Goal: Information Seeking & Learning: Learn about a topic

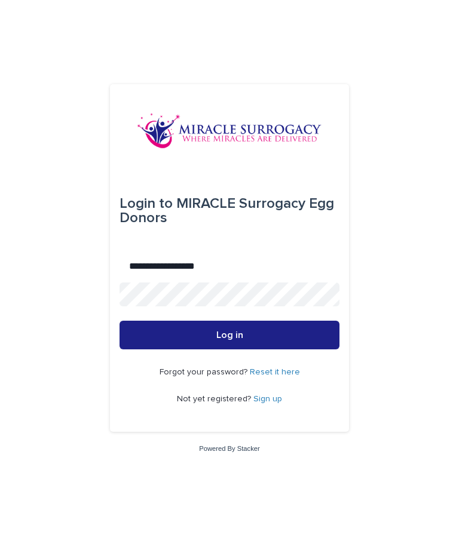
type input "**********"
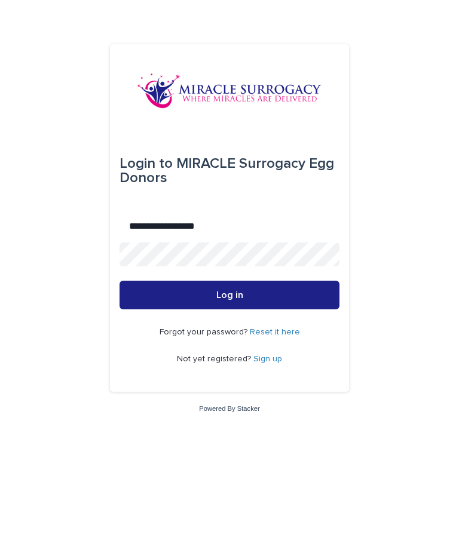
click at [294, 321] on button "Log in" at bounding box center [230, 335] width 220 height 29
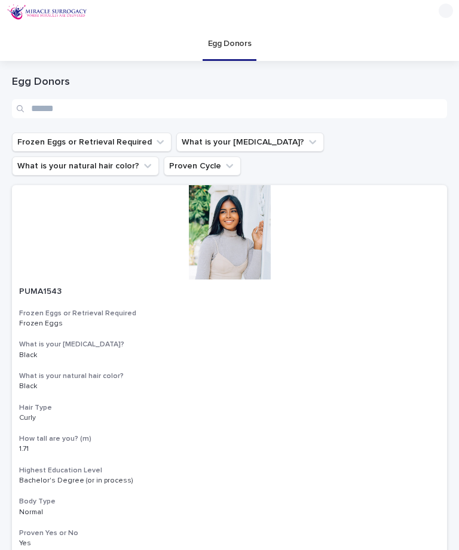
click at [37, 137] on button "Frozen Eggs or Retrieval Required" at bounding box center [92, 142] width 160 height 19
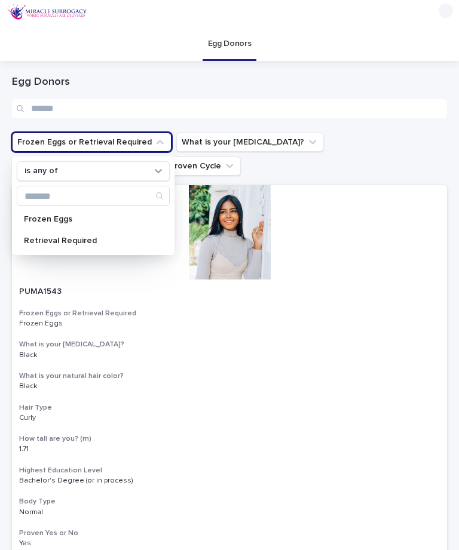
click at [76, 240] on p "Retrieval Required" at bounding box center [87, 241] width 127 height 8
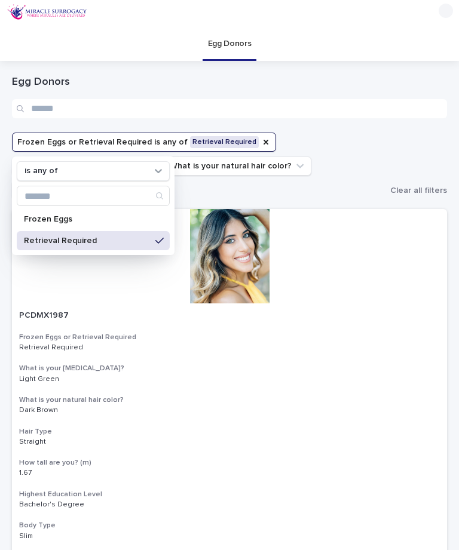
click at [329, 172] on ul "Frozen Eggs or Retrieval Required is any of Retrieval Required is any of Frozen…" at bounding box center [199, 166] width 378 height 72
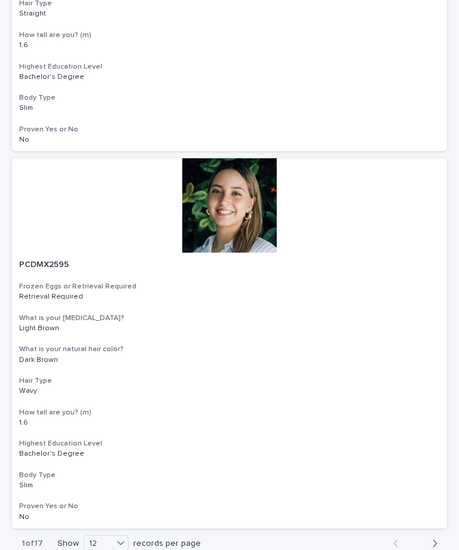
scroll to position [4203, 0]
click at [112, 528] on div "36" at bounding box center [106, 525] width 44 height 14
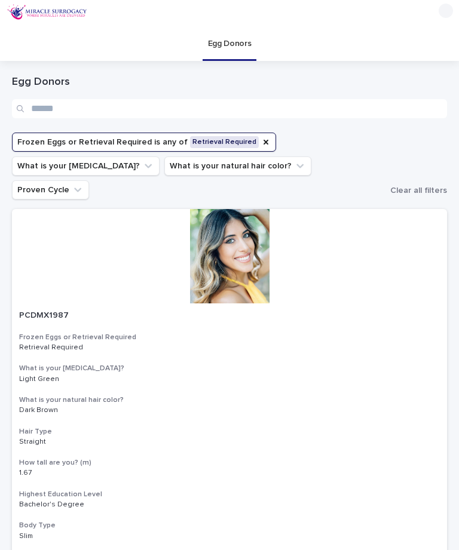
scroll to position [0, 0]
click at [259, 139] on button "Frozen Eggs or Retrieval Required is any of Retrieval Required" at bounding box center [144, 142] width 264 height 19
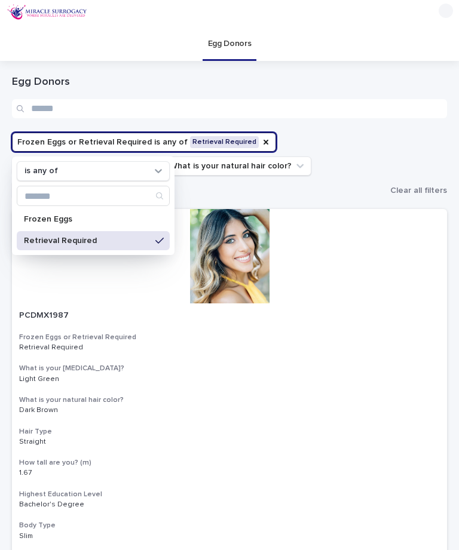
click at [166, 246] on div "Retrieval Required" at bounding box center [93, 240] width 153 height 19
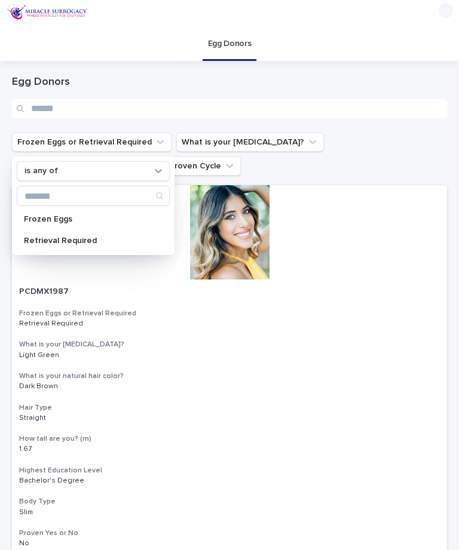
click at [159, 157] on button "What is your natural hair color?" at bounding box center [85, 166] width 147 height 19
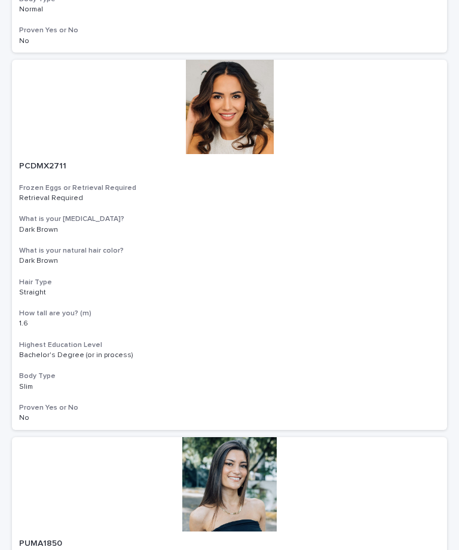
scroll to position [1259, 0]
click at [133, 225] on p "Dark Brown" at bounding box center [229, 229] width 421 height 8
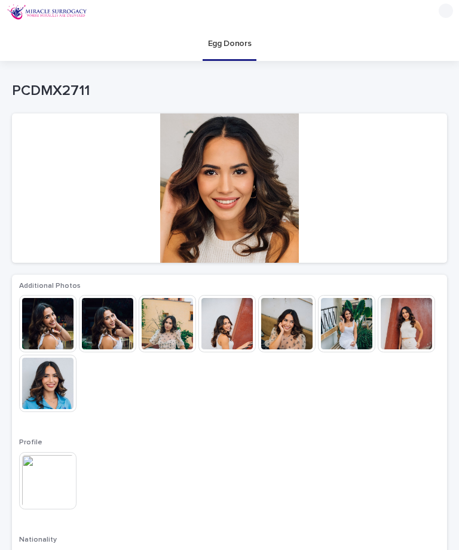
click at [48, 328] on img at bounding box center [47, 323] width 57 height 57
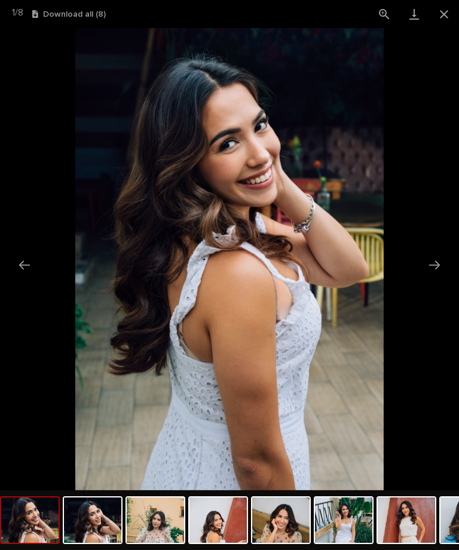
click at [435, 276] on button "Next slide" at bounding box center [434, 264] width 25 height 23
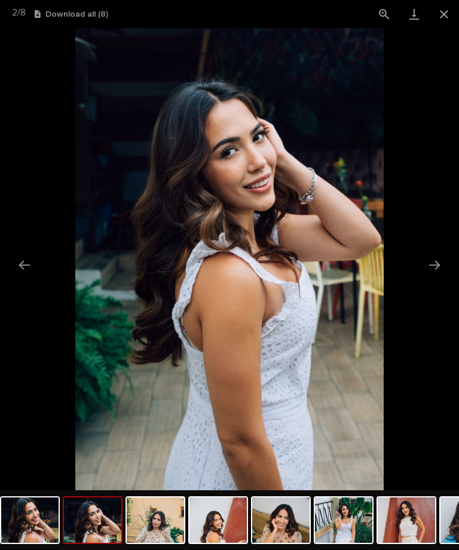
click at [438, 269] on button "Next slide" at bounding box center [434, 264] width 25 height 23
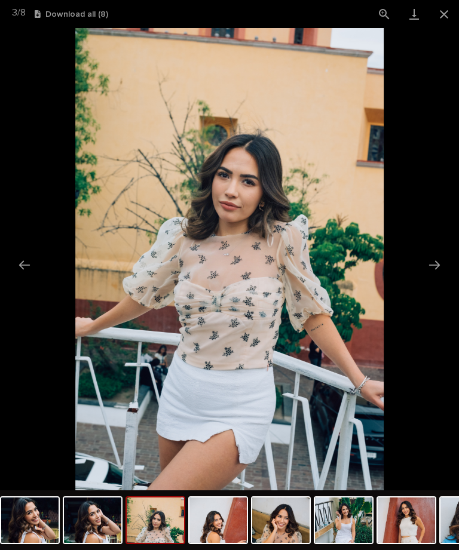
click at [433, 267] on button "Next slide" at bounding box center [434, 264] width 25 height 23
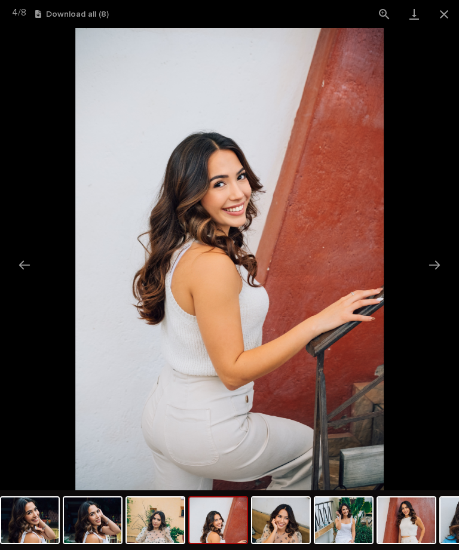
click at [433, 270] on button "Next slide" at bounding box center [434, 264] width 25 height 23
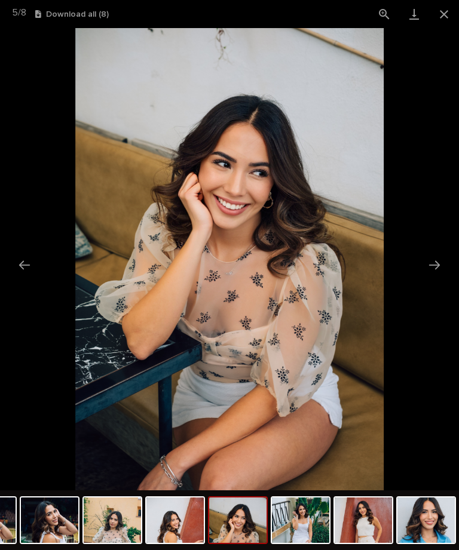
click at [430, 271] on button "Next slide" at bounding box center [434, 264] width 25 height 23
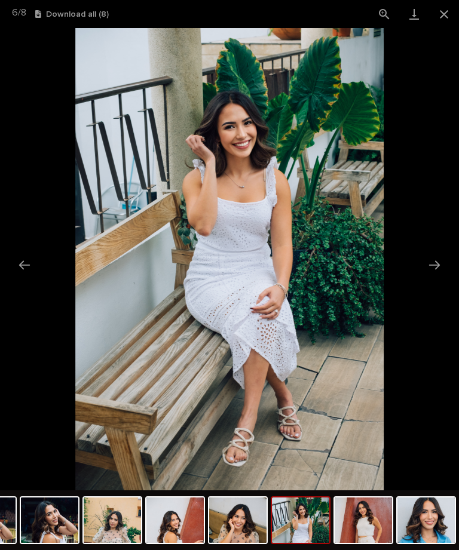
click at [433, 276] on button "Next slide" at bounding box center [434, 264] width 25 height 23
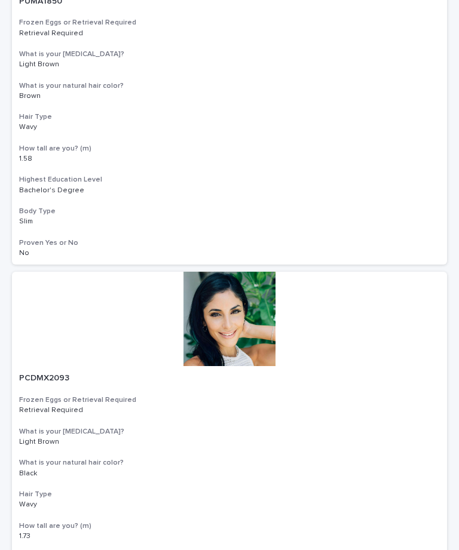
scroll to position [1802, 0]
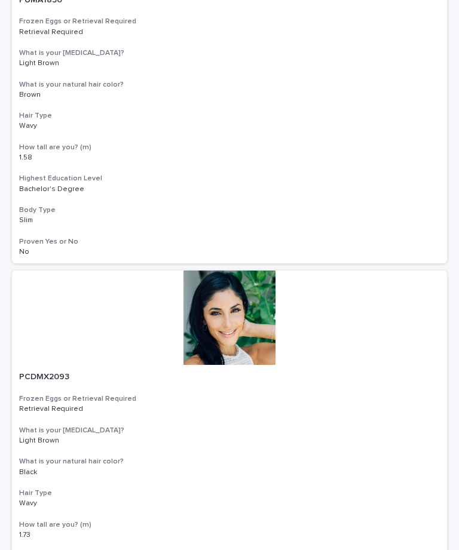
click at [227, 311] on div at bounding box center [229, 318] width 435 height 94
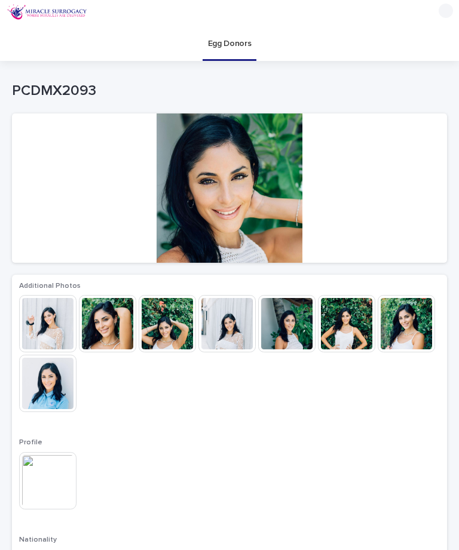
click at [35, 329] on img at bounding box center [47, 323] width 57 height 57
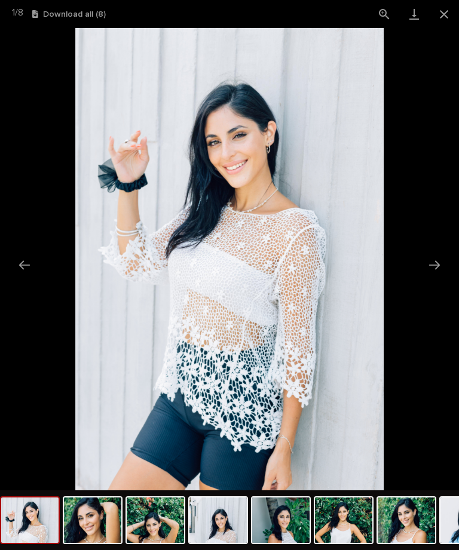
click at [446, 267] on button "Next slide" at bounding box center [434, 264] width 25 height 23
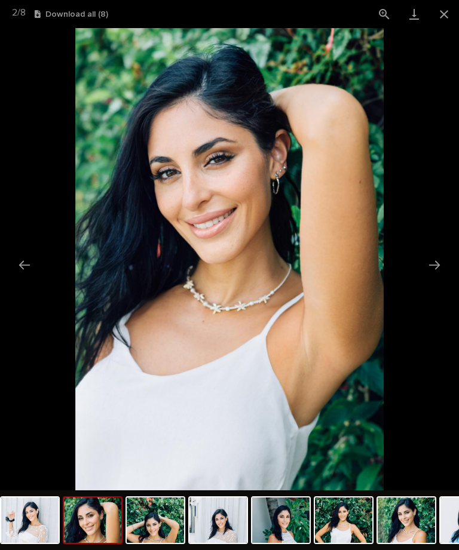
click at [424, 263] on button "Next slide" at bounding box center [434, 264] width 25 height 23
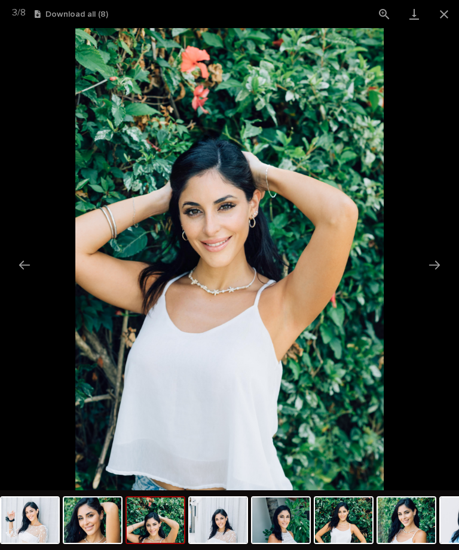
click at [437, 267] on button "Next slide" at bounding box center [434, 264] width 25 height 23
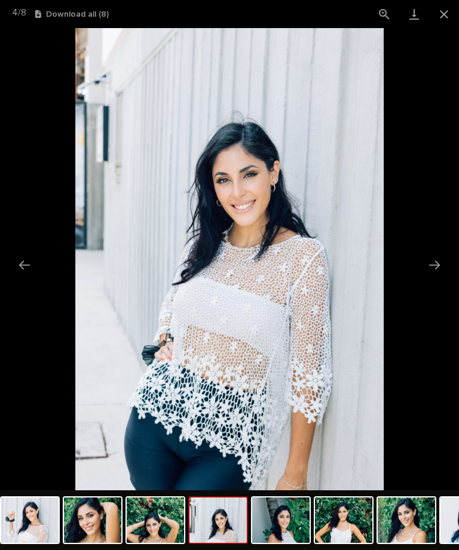
click at [433, 265] on button "Next slide" at bounding box center [434, 264] width 25 height 23
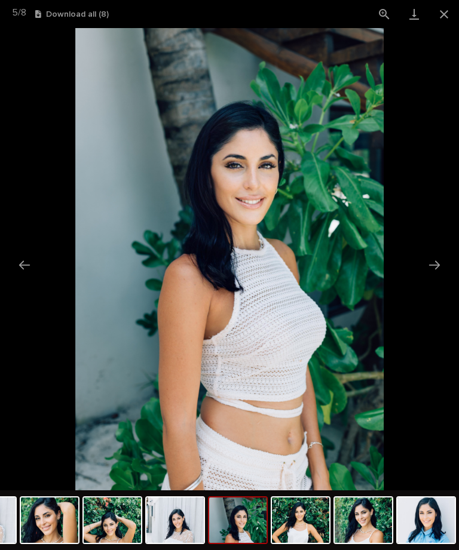
click at [436, 273] on button "Next slide" at bounding box center [434, 264] width 25 height 23
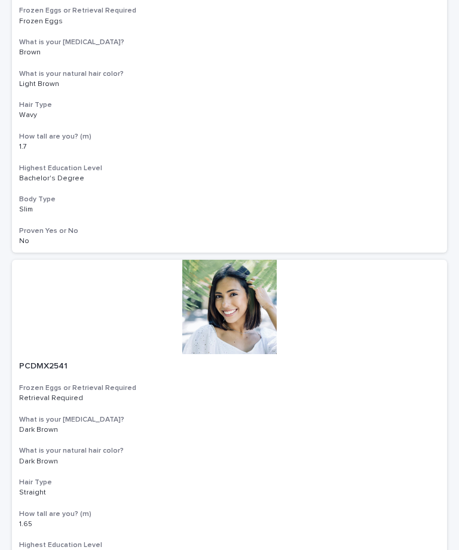
scroll to position [4078, 0]
click at [185, 362] on p "PCDMX2541" at bounding box center [229, 367] width 421 height 10
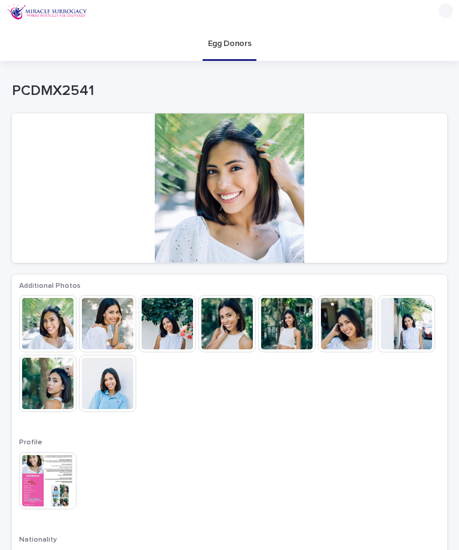
click at [42, 326] on img at bounding box center [47, 323] width 57 height 57
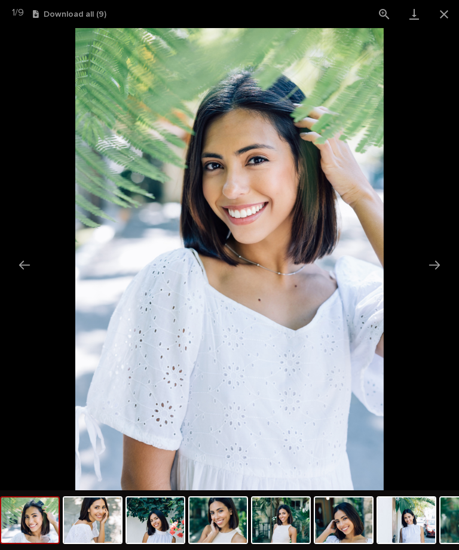
click at [435, 265] on button "Next slide" at bounding box center [434, 264] width 25 height 23
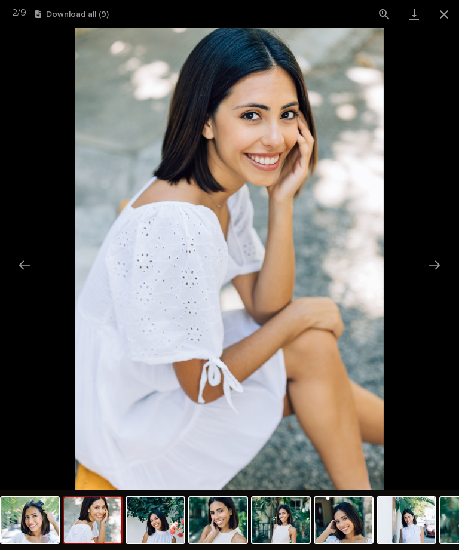
click at [434, 264] on button "Next slide" at bounding box center [434, 264] width 25 height 23
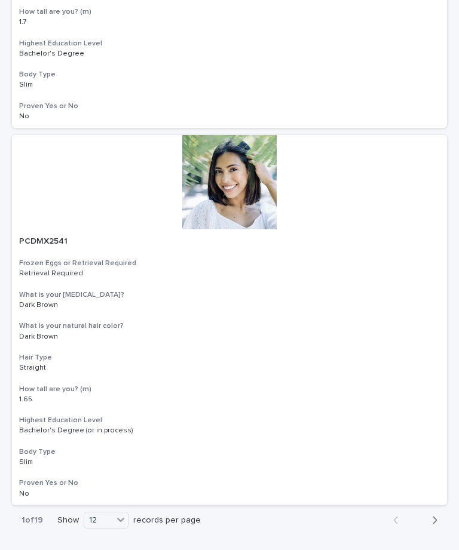
scroll to position [4203, 0]
click at [97, 530] on div "36" at bounding box center [107, 525] width 44 height 14
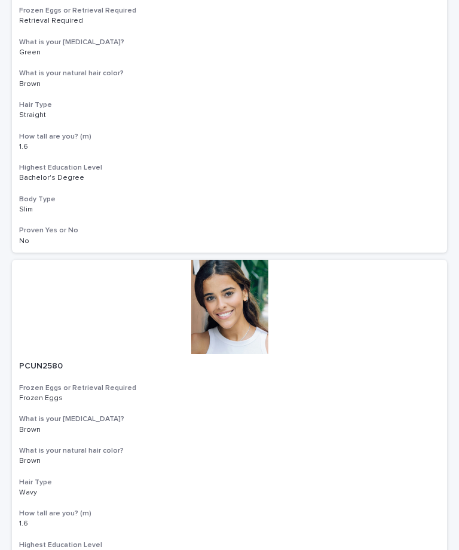
scroll to position [5589, 0]
click at [243, 276] on div at bounding box center [229, 306] width 435 height 94
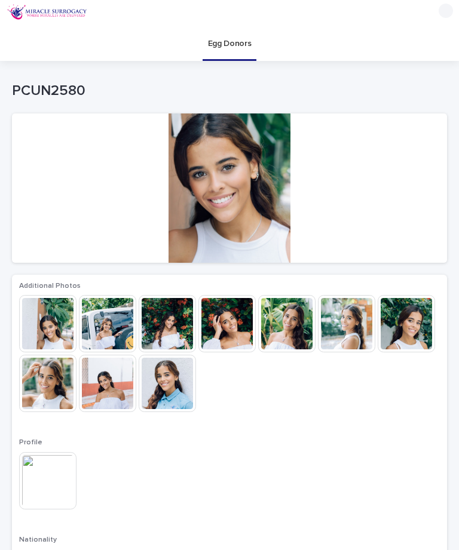
click at [44, 339] on img at bounding box center [47, 323] width 57 height 57
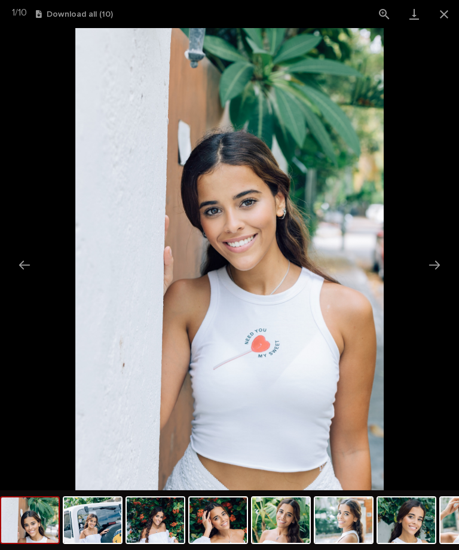
click at [431, 266] on button "Next slide" at bounding box center [434, 264] width 25 height 23
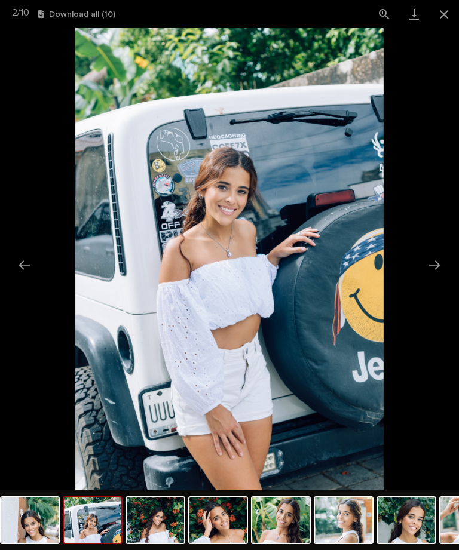
click at [442, 262] on button "Next slide" at bounding box center [434, 264] width 25 height 23
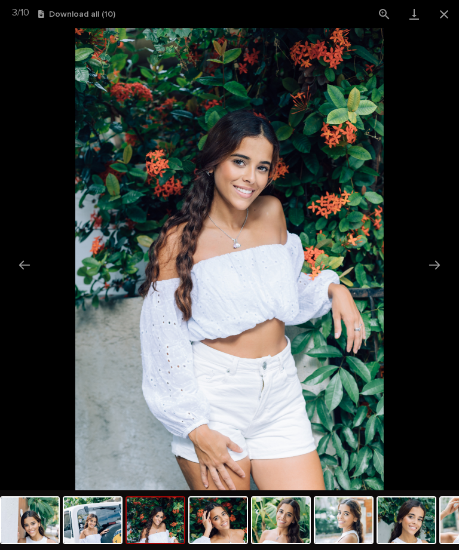
click at [435, 268] on button "Next slide" at bounding box center [434, 264] width 25 height 23
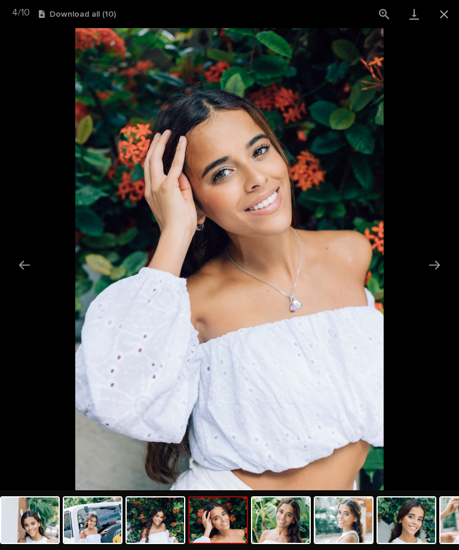
click at [434, 273] on button "Next slide" at bounding box center [434, 264] width 25 height 23
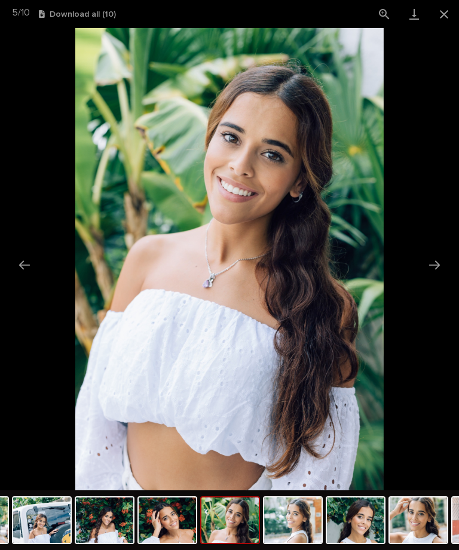
click at [432, 274] on button "Next slide" at bounding box center [434, 264] width 25 height 23
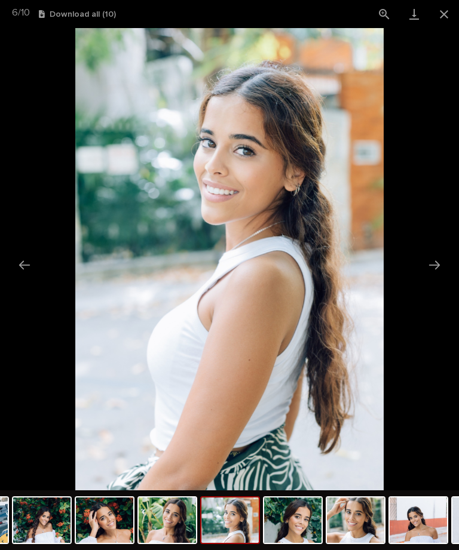
click at [437, 271] on button "Next slide" at bounding box center [434, 264] width 25 height 23
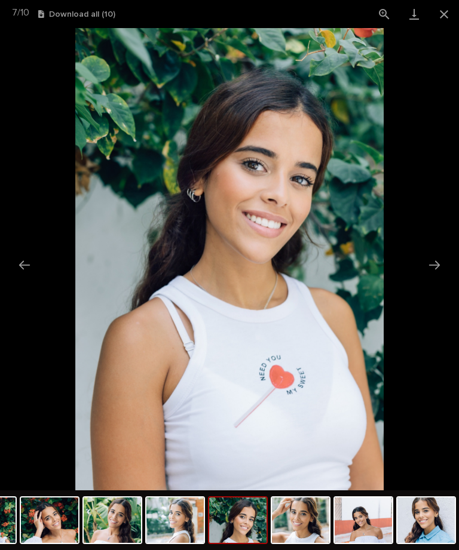
click at [440, 276] on button "Next slide" at bounding box center [434, 264] width 25 height 23
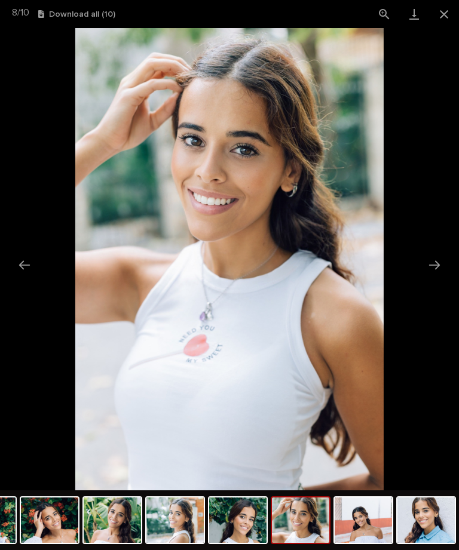
click at [439, 278] on picture at bounding box center [229, 259] width 459 height 463
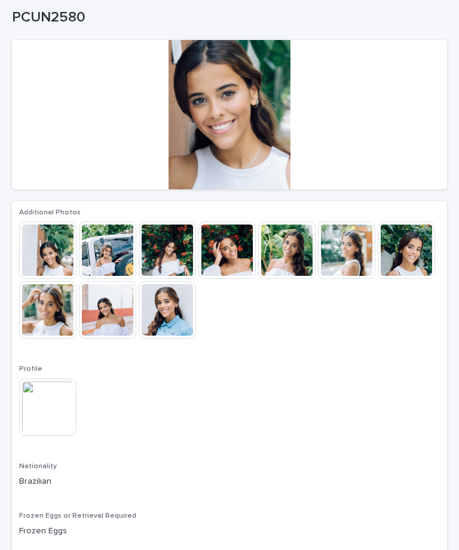
scroll to position [78, 0]
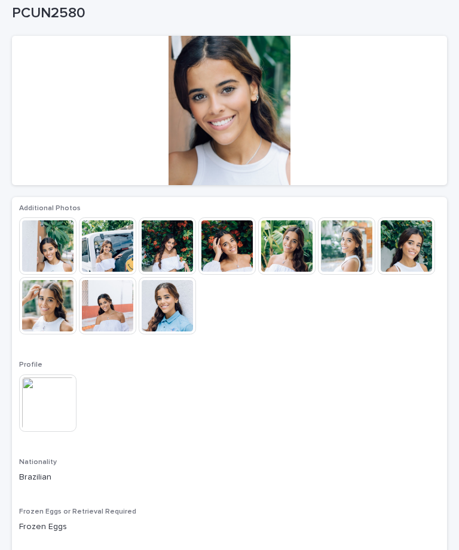
click at [47, 400] on img at bounding box center [47, 403] width 57 height 57
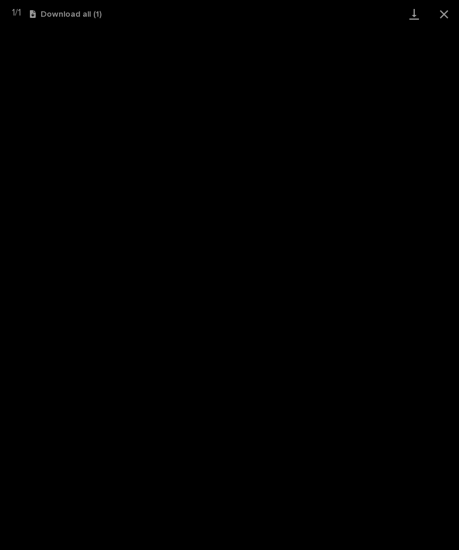
click at [448, 21] on button "Close gallery" at bounding box center [444, 14] width 30 height 28
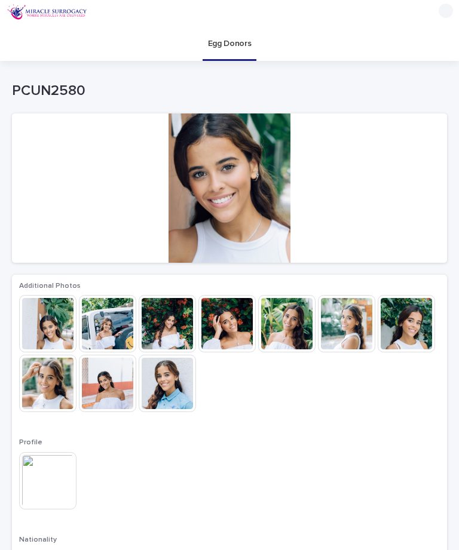
scroll to position [0, 0]
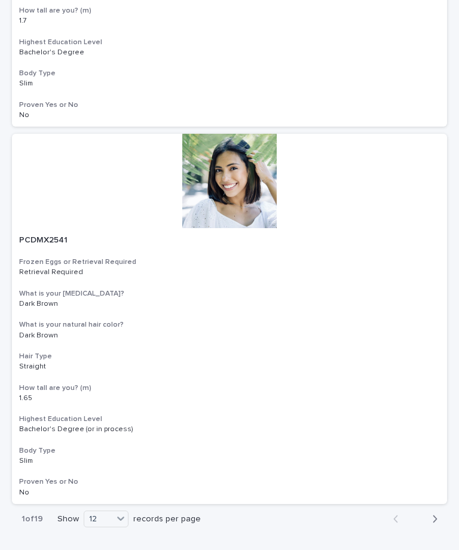
scroll to position [4203, 0]
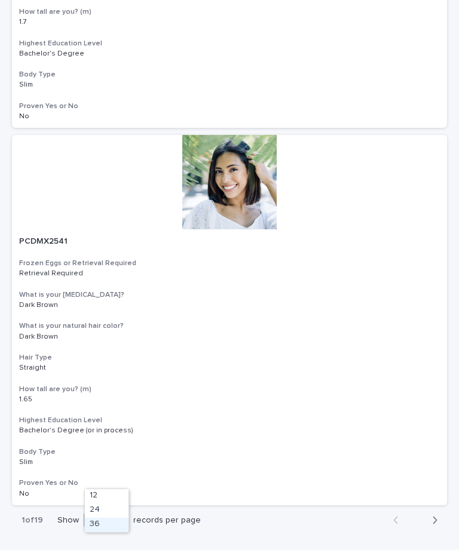
click at [107, 528] on div "36" at bounding box center [107, 525] width 44 height 14
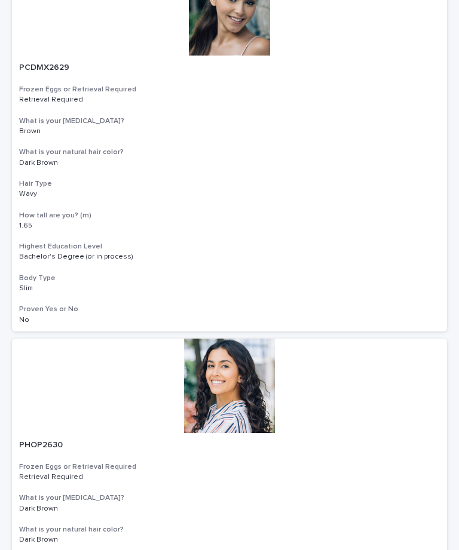
scroll to position [7774, 0]
click at [235, 345] on div at bounding box center [229, 386] width 435 height 94
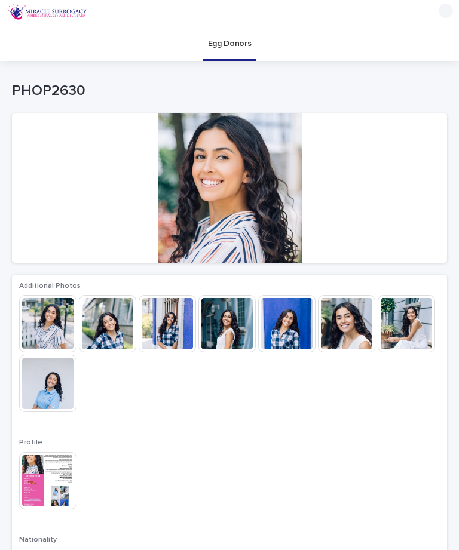
click at [62, 317] on img at bounding box center [47, 323] width 57 height 57
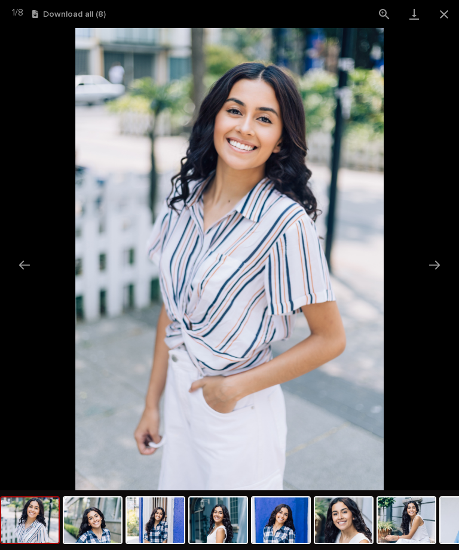
click at [437, 268] on button "Next slide" at bounding box center [434, 264] width 25 height 23
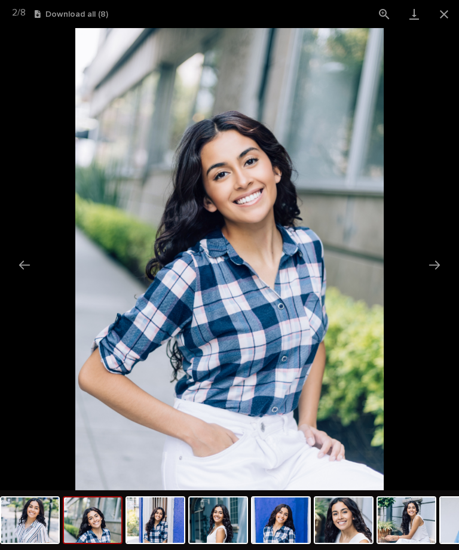
click at [434, 276] on button "Next slide" at bounding box center [434, 264] width 25 height 23
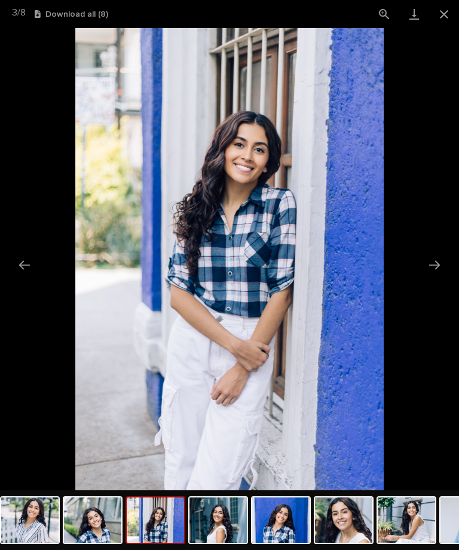
click at [434, 265] on button "Next slide" at bounding box center [434, 264] width 25 height 23
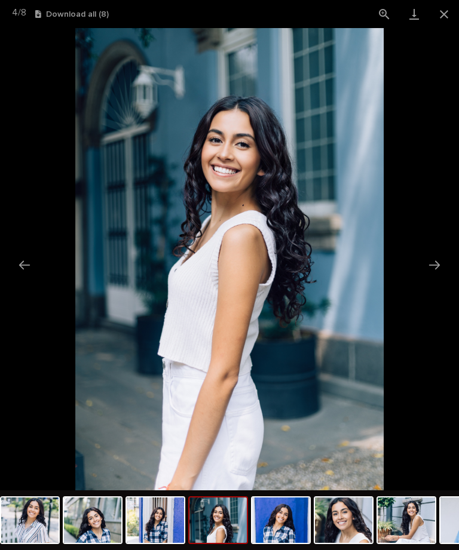
click at [436, 278] on picture at bounding box center [229, 259] width 459 height 463
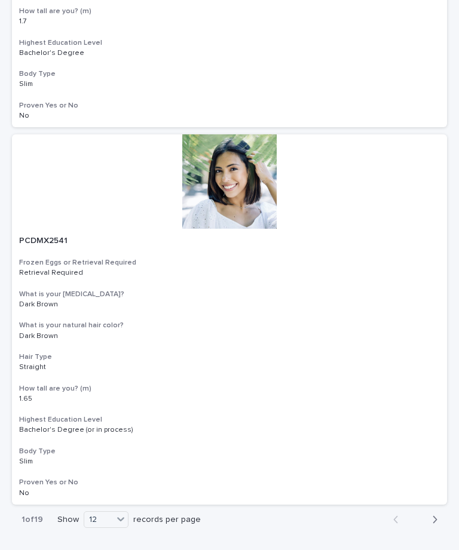
scroll to position [4203, 0]
click at [112, 530] on div "36" at bounding box center [107, 525] width 44 height 14
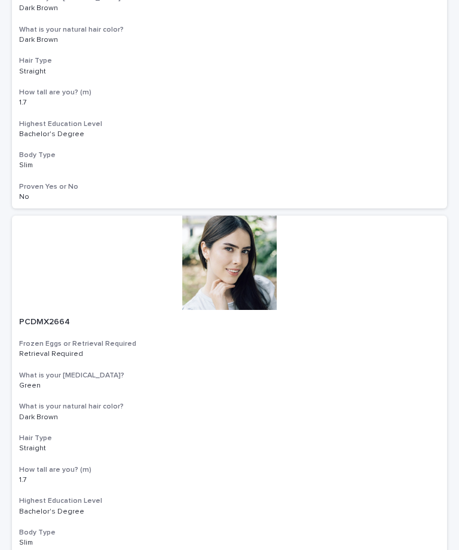
scroll to position [13182, 0]
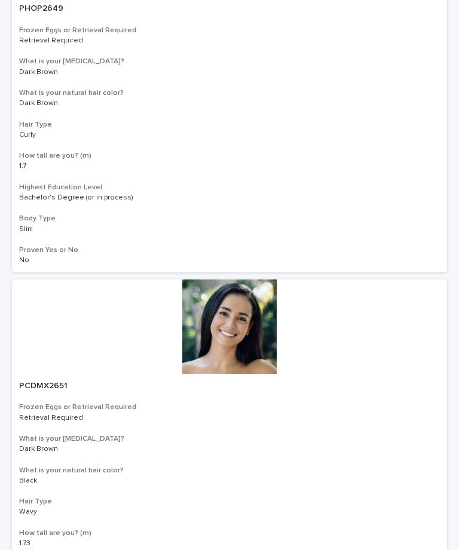
scroll to position [2548, 0]
click at [214, 331] on div at bounding box center [229, 327] width 435 height 94
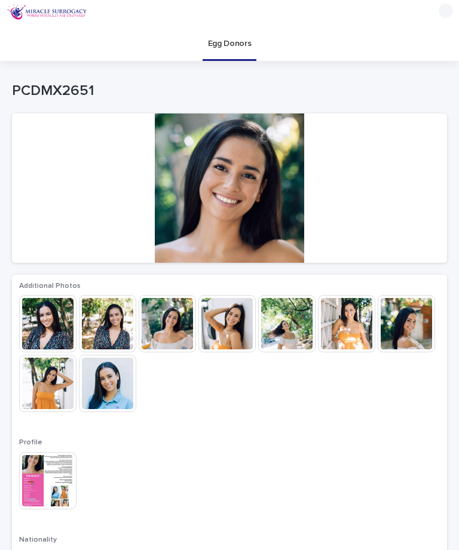
click at [57, 330] on img at bounding box center [47, 323] width 57 height 57
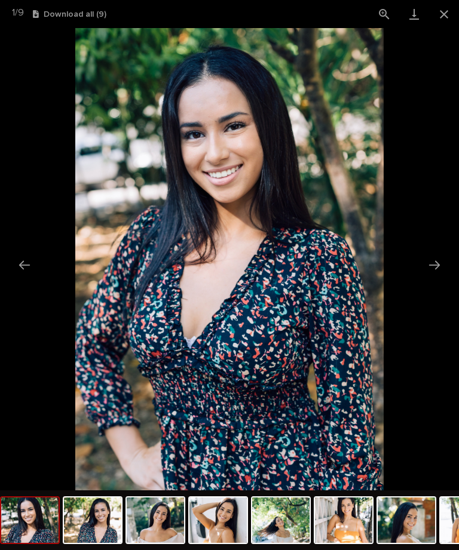
click at [448, 265] on picture at bounding box center [229, 259] width 459 height 463
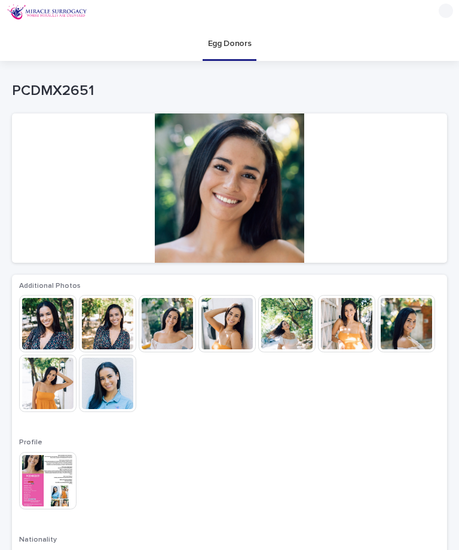
click at [174, 335] on img at bounding box center [167, 323] width 57 height 57
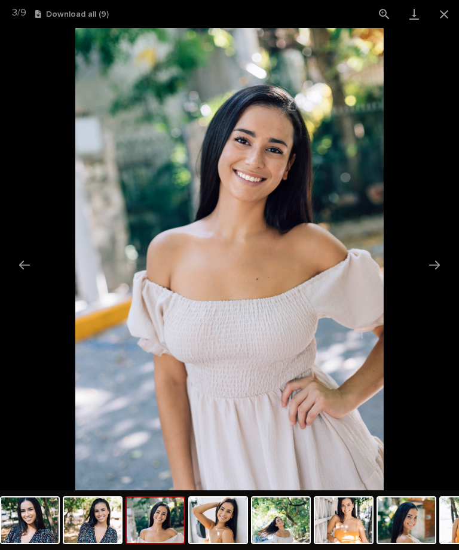
click at [448, 17] on button "Close gallery" at bounding box center [444, 14] width 30 height 28
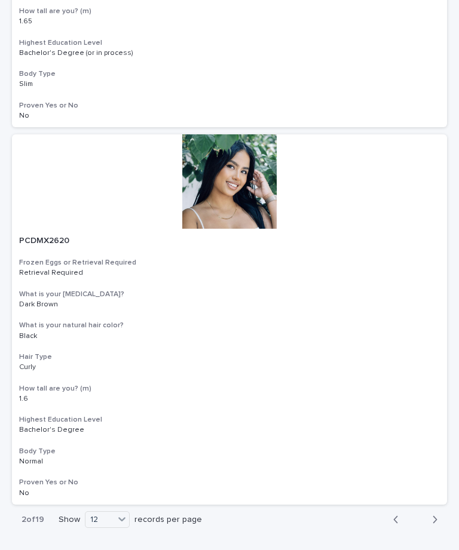
scroll to position [4203, 0]
click at [112, 527] on div "36" at bounding box center [109, 525] width 44 height 14
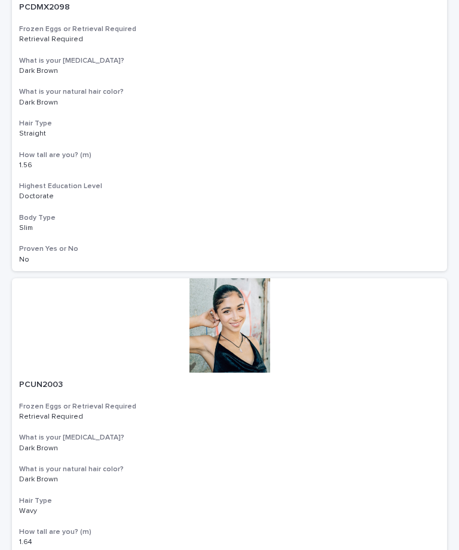
scroll to position [4437, 0]
click at [245, 307] on div at bounding box center [229, 326] width 435 height 94
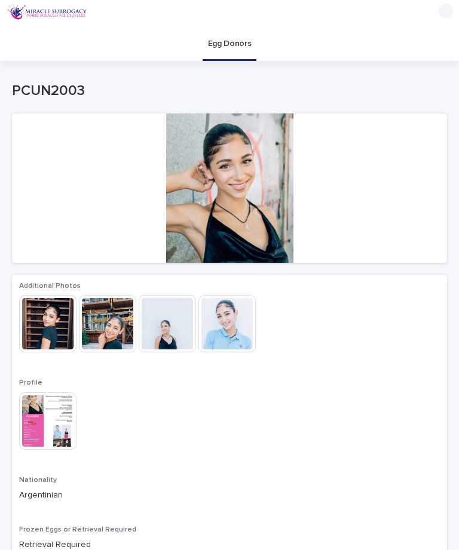
click at [44, 323] on img at bounding box center [47, 323] width 57 height 57
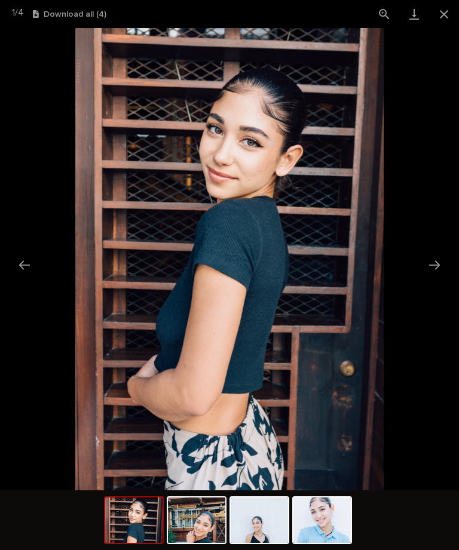
click at [439, 255] on button "Next slide" at bounding box center [434, 264] width 25 height 23
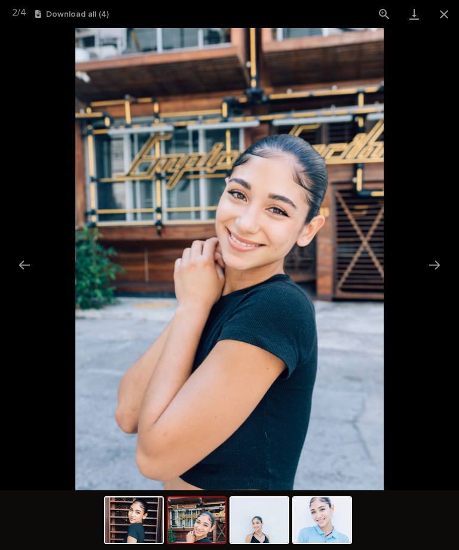
click at [437, 267] on button "Next slide" at bounding box center [434, 264] width 25 height 23
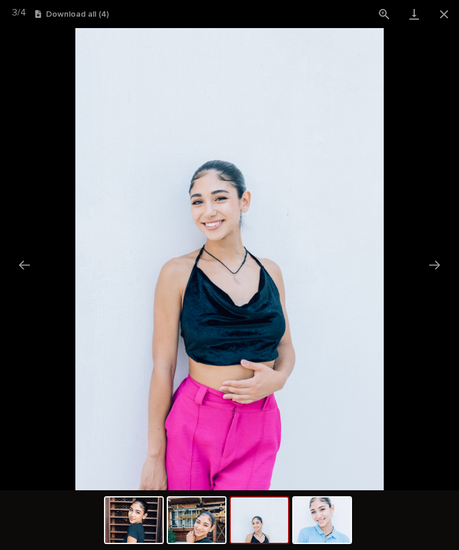
click at [439, 267] on button "Next slide" at bounding box center [434, 264] width 25 height 23
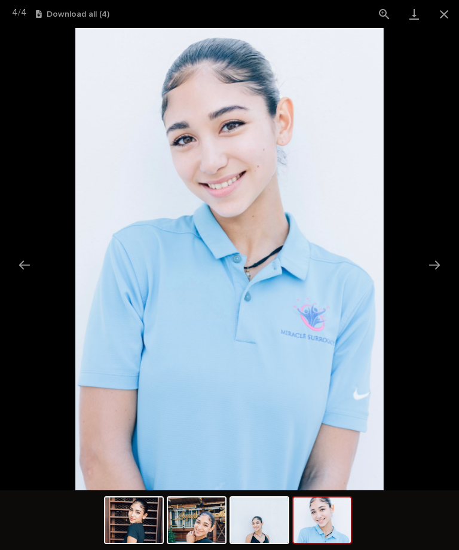
click at [458, 3] on button "Close gallery" at bounding box center [444, 14] width 30 height 28
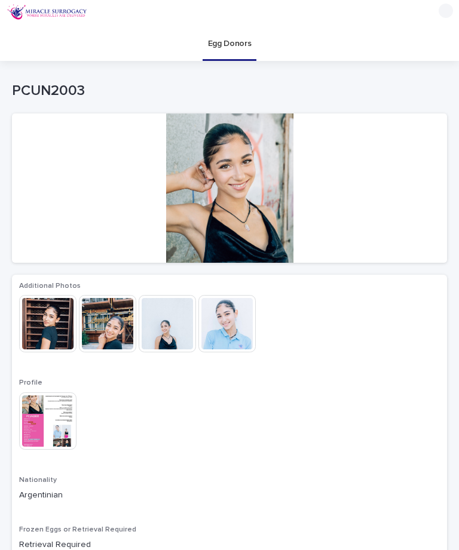
click at [39, 435] on img at bounding box center [47, 421] width 57 height 57
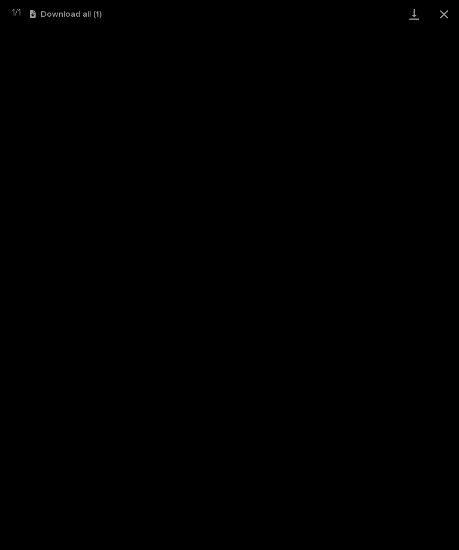
click at [451, 17] on button "Close gallery" at bounding box center [444, 14] width 30 height 28
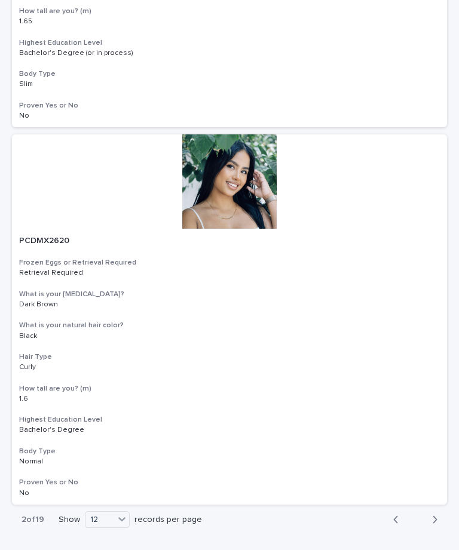
scroll to position [4203, 0]
click at [117, 524] on div "36" at bounding box center [109, 525] width 44 height 14
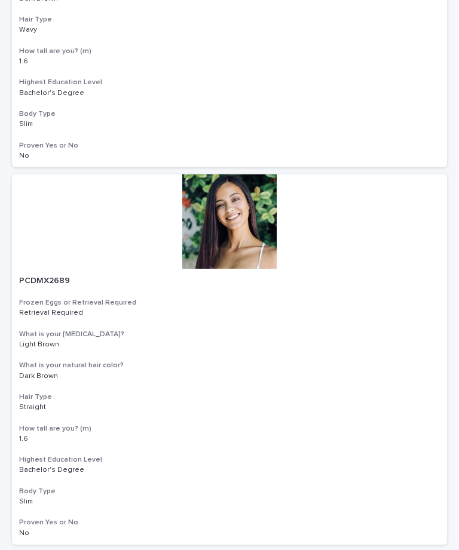
scroll to position [1898, 0]
click at [232, 232] on div at bounding box center [229, 222] width 435 height 94
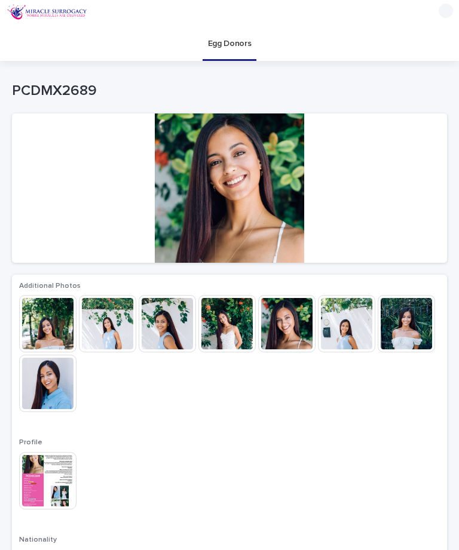
click at [49, 339] on img at bounding box center [47, 323] width 57 height 57
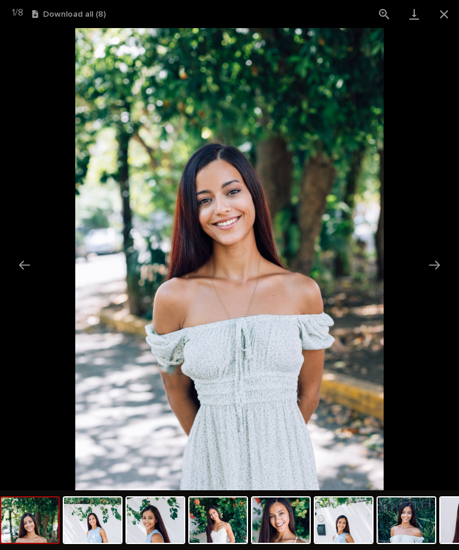
click at [432, 276] on button "Next slide" at bounding box center [434, 264] width 25 height 23
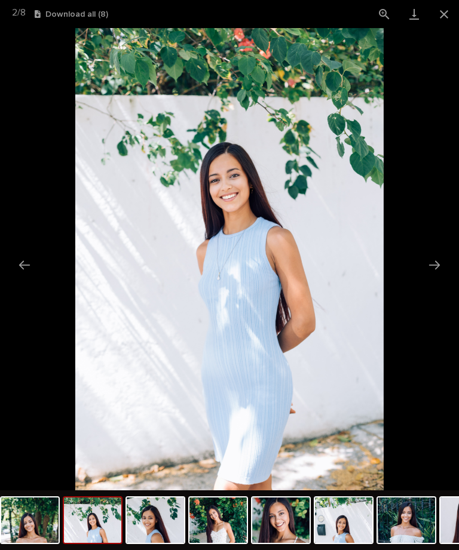
click at [440, 264] on button "Next slide" at bounding box center [434, 264] width 25 height 23
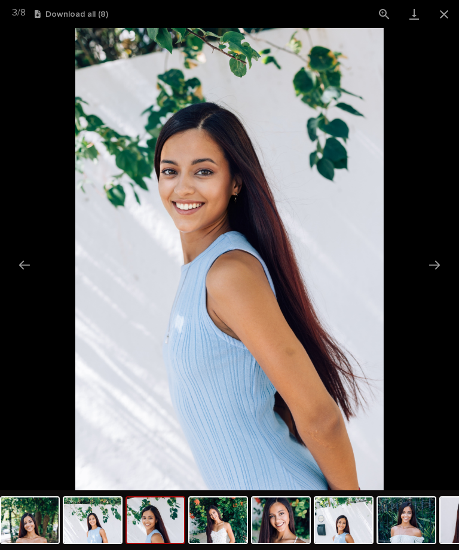
click at [440, 262] on button "Next slide" at bounding box center [434, 264] width 25 height 23
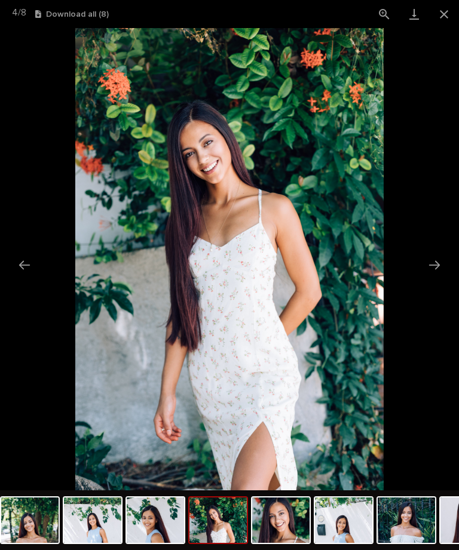
click at [447, 12] on button "Close gallery" at bounding box center [444, 14] width 30 height 28
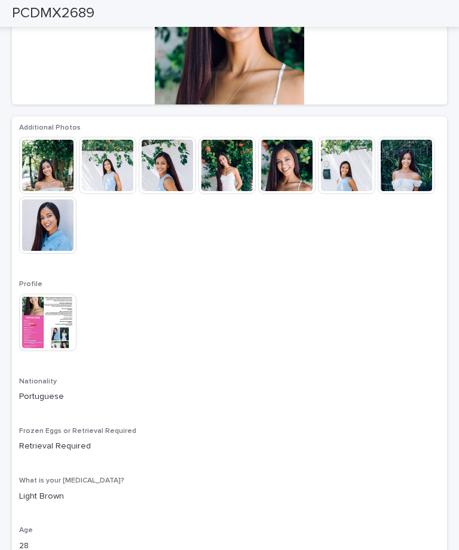
scroll to position [158, 0]
click at [53, 326] on img at bounding box center [47, 322] width 57 height 57
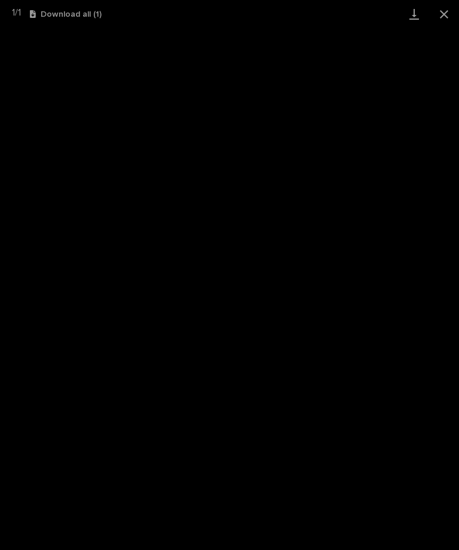
click at [416, 14] on link "Download" at bounding box center [414, 14] width 30 height 28
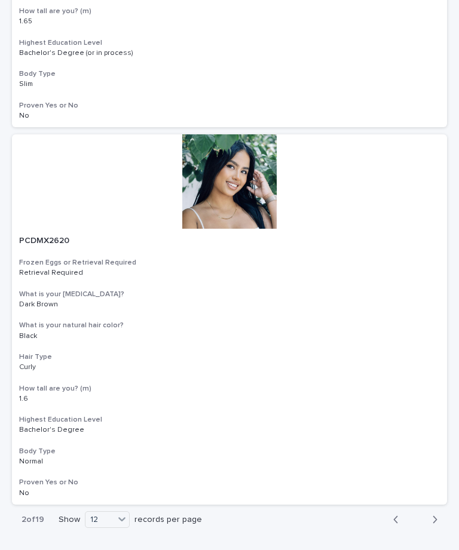
scroll to position [4203, 0]
click at [114, 530] on div "36" at bounding box center [109, 525] width 44 height 14
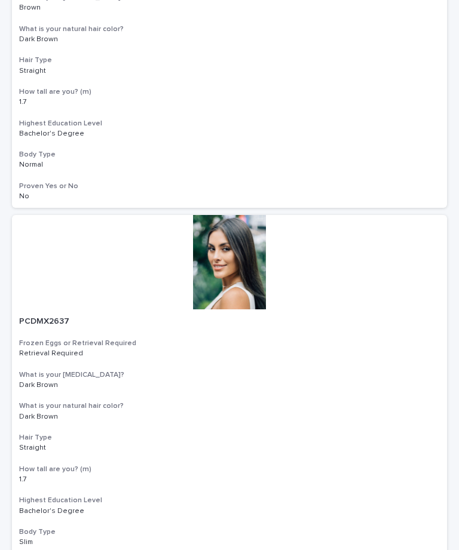
scroll to position [13182, 0]
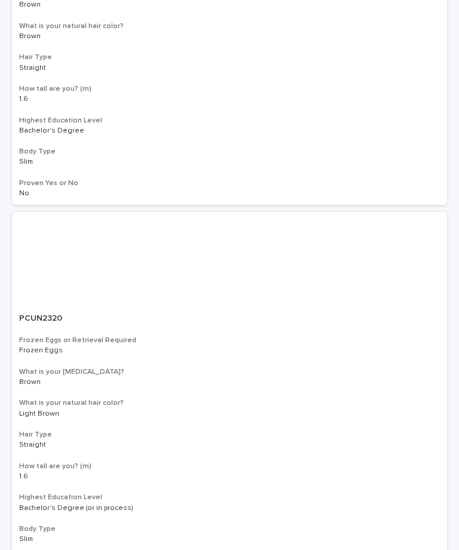
scroll to position [13182, 0]
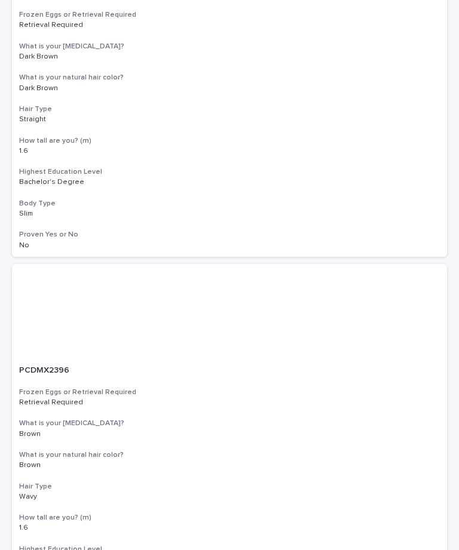
scroll to position [6716, 0]
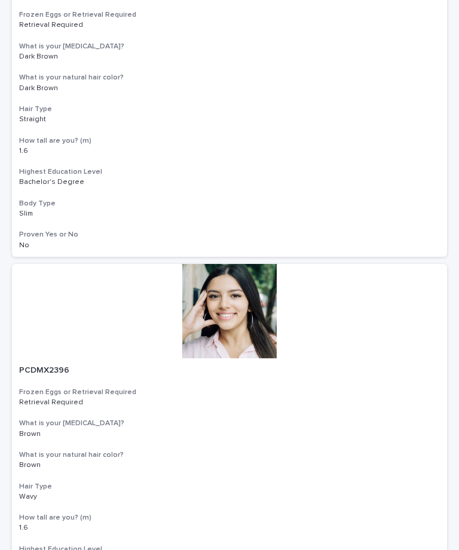
click at [229, 273] on div at bounding box center [229, 311] width 435 height 94
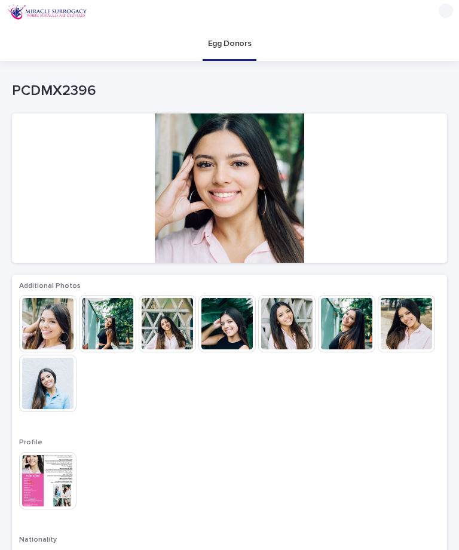
click at [100, 334] on img at bounding box center [107, 323] width 57 height 57
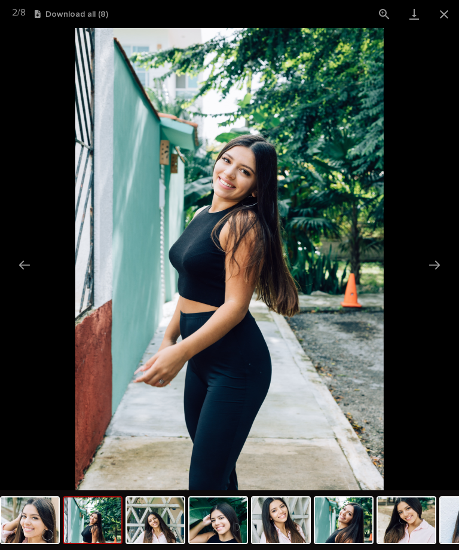
click at [443, 261] on button "Next slide" at bounding box center [434, 264] width 25 height 23
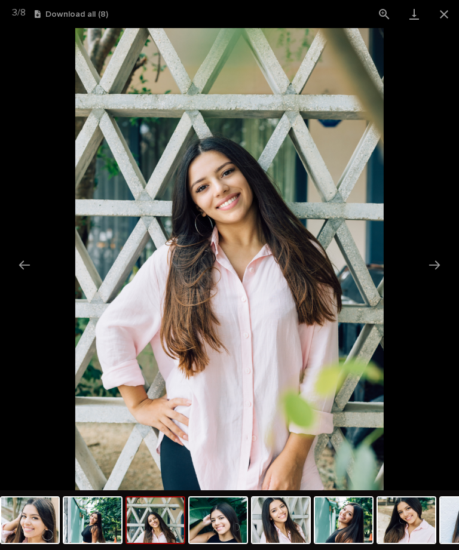
click at [435, 265] on button "Next slide" at bounding box center [434, 264] width 25 height 23
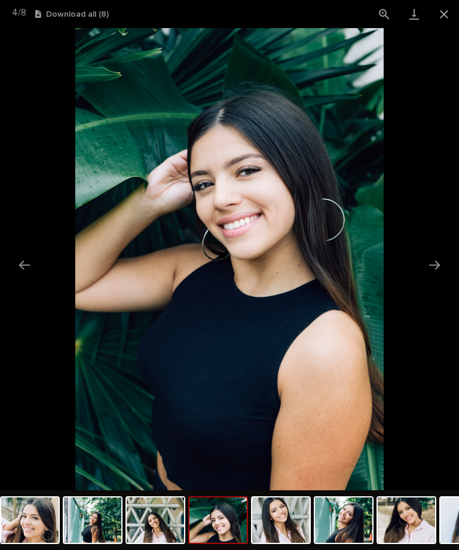
click at [446, 267] on button "Next slide" at bounding box center [434, 264] width 25 height 23
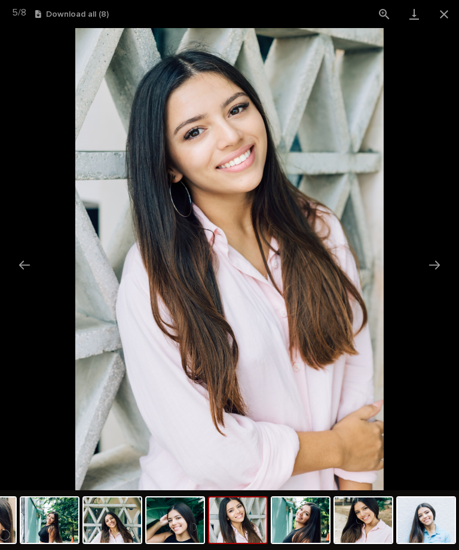
click at [437, 264] on button "Next slide" at bounding box center [434, 264] width 25 height 23
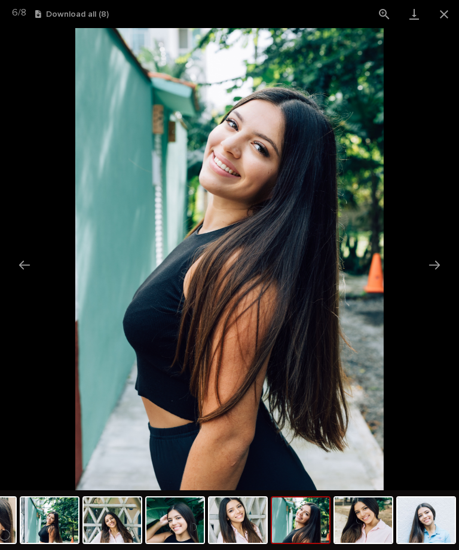
click at [431, 265] on button "Next slide" at bounding box center [434, 264] width 25 height 23
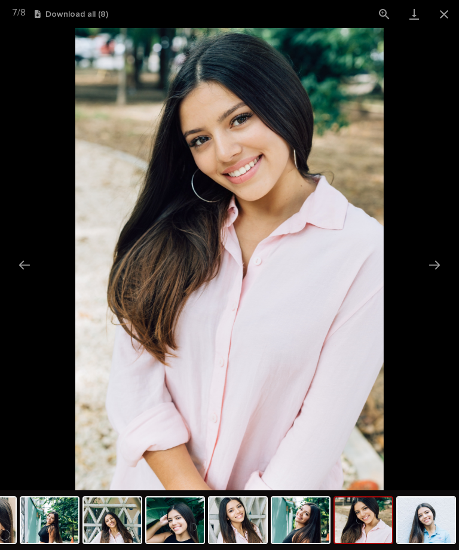
click at [450, 19] on button "Close gallery" at bounding box center [444, 14] width 30 height 28
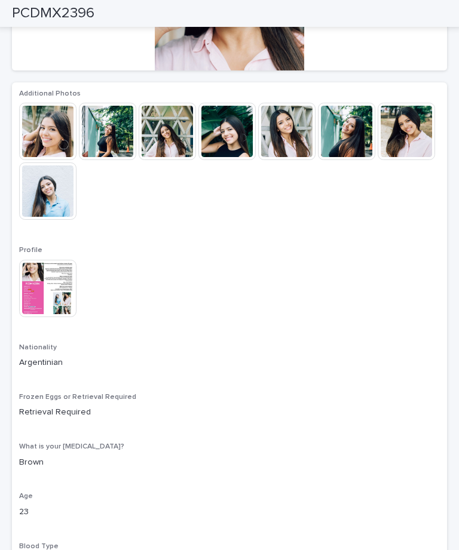
scroll to position [192, 0]
click at [46, 292] on img at bounding box center [47, 288] width 57 height 57
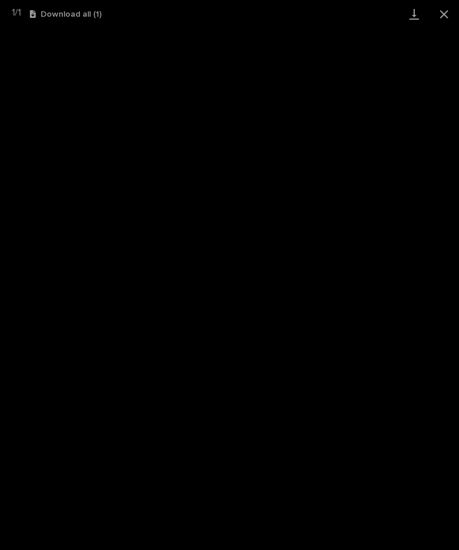
click at [452, 16] on button "Close gallery" at bounding box center [444, 14] width 30 height 28
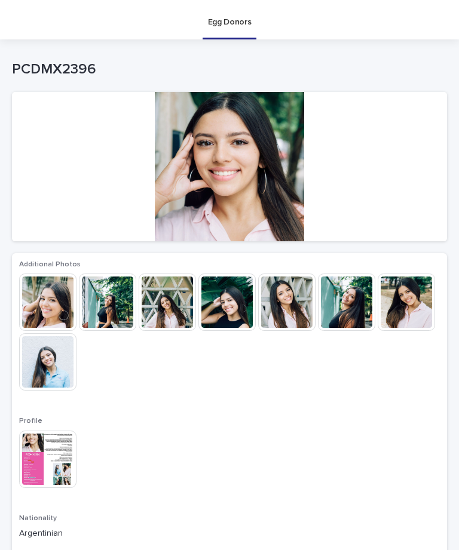
scroll to position [22, 0]
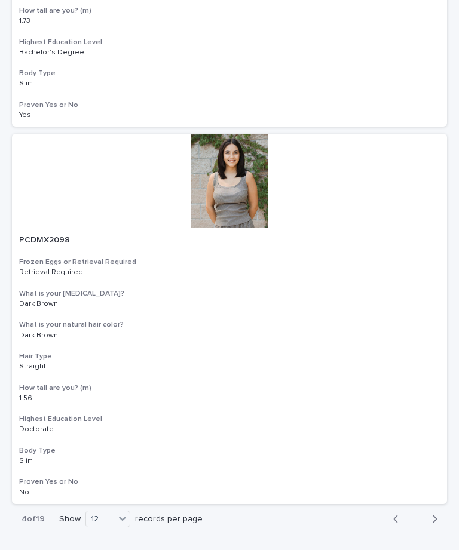
scroll to position [4203, 0]
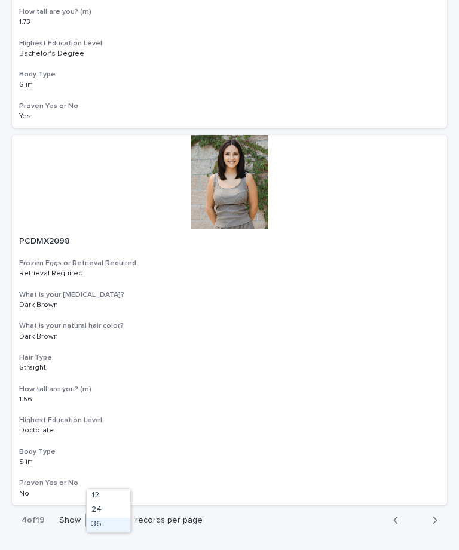
click at [112, 529] on div "36" at bounding box center [109, 525] width 44 height 14
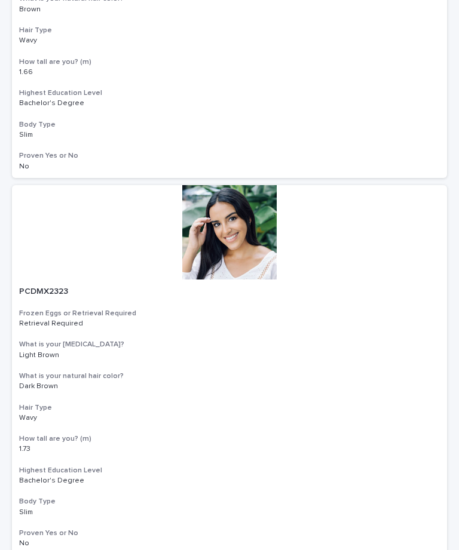
scroll to position [1133, 0]
click at [231, 237] on div at bounding box center [229, 232] width 435 height 94
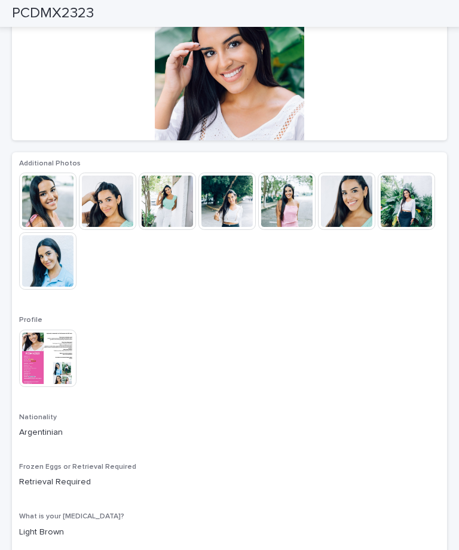
scroll to position [104, 0]
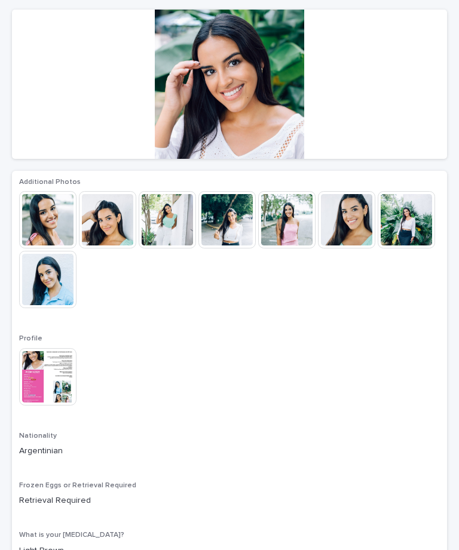
click at [55, 219] on img at bounding box center [47, 219] width 57 height 57
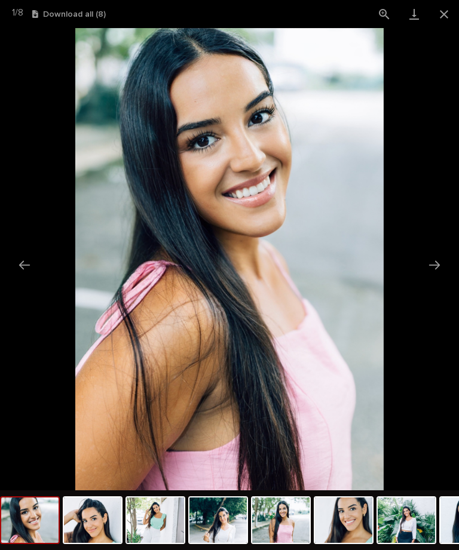
click at [425, 270] on button "Next slide" at bounding box center [434, 264] width 25 height 23
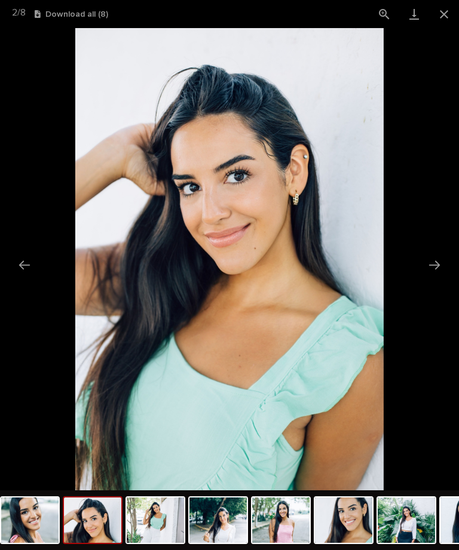
click at [434, 267] on button "Next slide" at bounding box center [434, 264] width 25 height 23
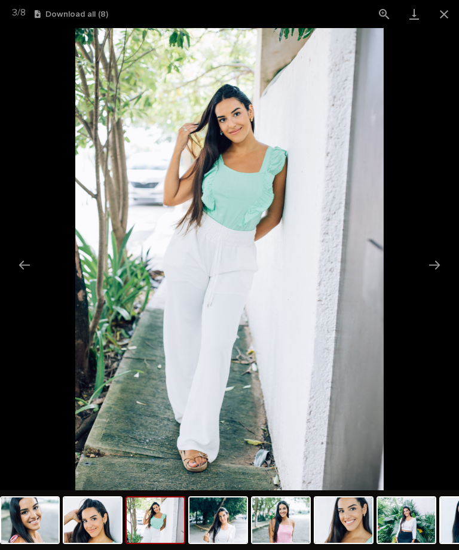
click at [439, 266] on button "Next slide" at bounding box center [434, 264] width 25 height 23
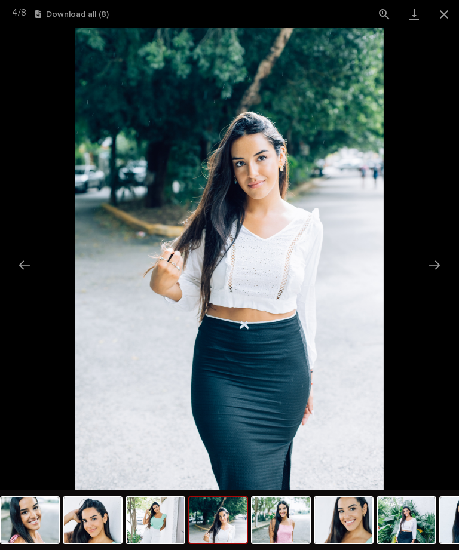
click at [439, 266] on button "Next slide" at bounding box center [434, 264] width 25 height 23
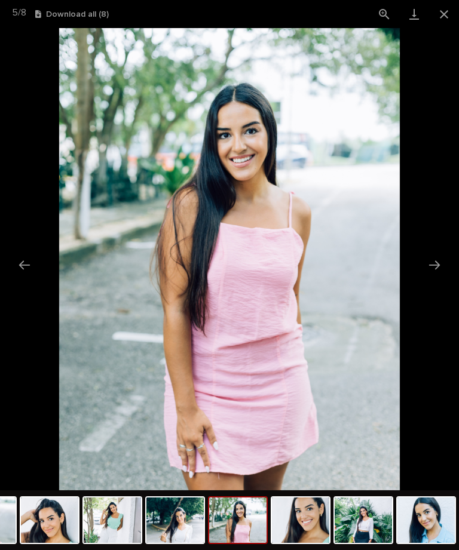
click at [439, 265] on button "Next slide" at bounding box center [434, 264] width 25 height 23
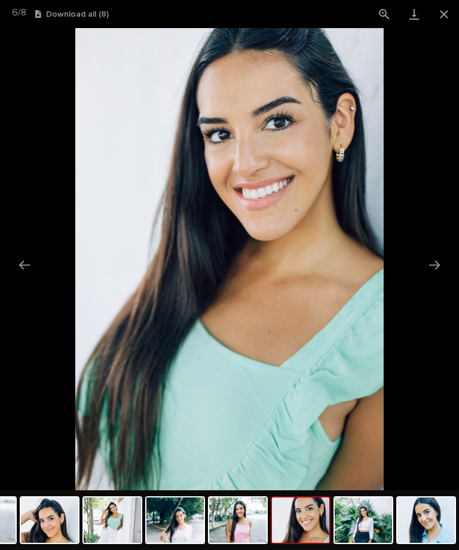
click at [443, 13] on button "Close gallery" at bounding box center [444, 14] width 30 height 28
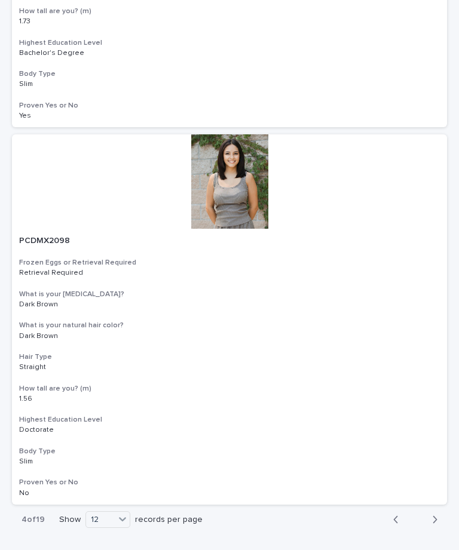
scroll to position [4203, 0]
click at [117, 527] on div "36" at bounding box center [109, 525] width 44 height 14
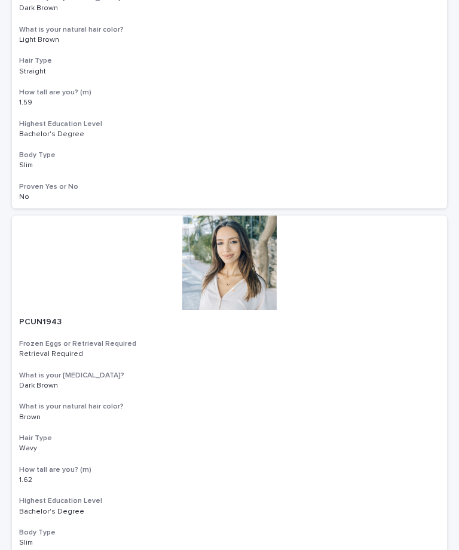
scroll to position [13182, 0]
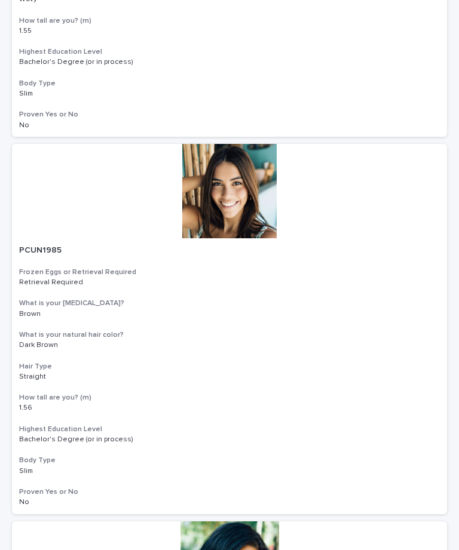
scroll to position [2307, 0]
click at [233, 197] on div at bounding box center [229, 190] width 435 height 94
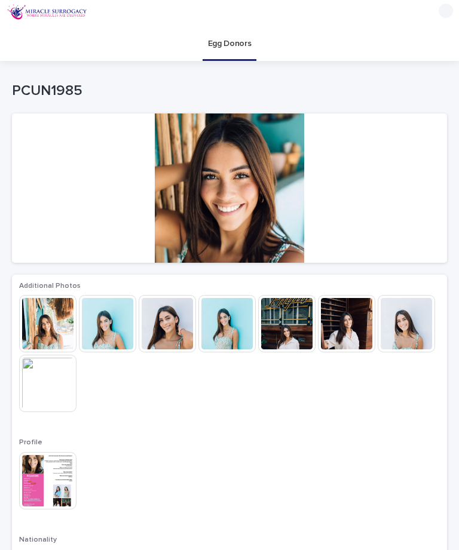
click at [56, 325] on img at bounding box center [47, 323] width 57 height 57
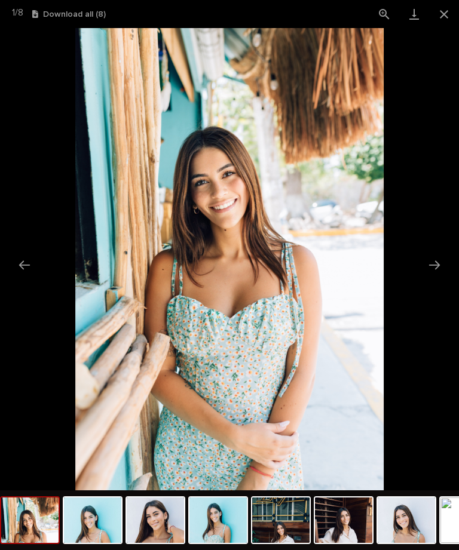
click at [437, 260] on button "Next slide" at bounding box center [434, 264] width 25 height 23
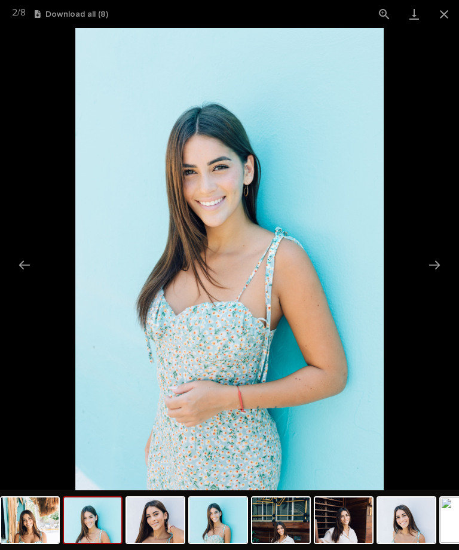
click at [443, 262] on button "Next slide" at bounding box center [434, 264] width 25 height 23
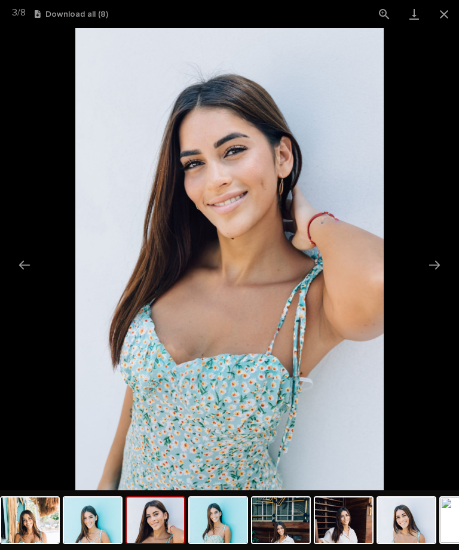
click at [444, 267] on button "Next slide" at bounding box center [434, 264] width 25 height 23
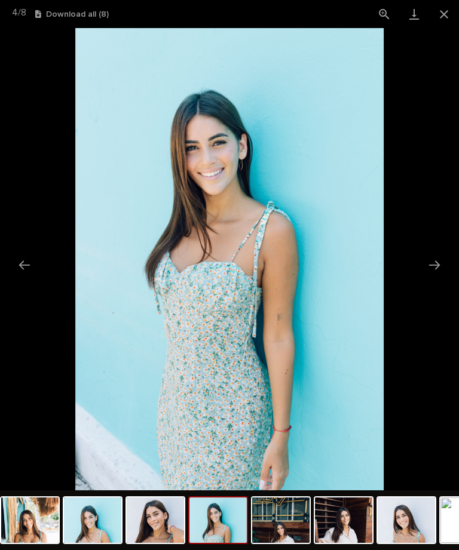
click at [443, 269] on button "Next slide" at bounding box center [434, 264] width 25 height 23
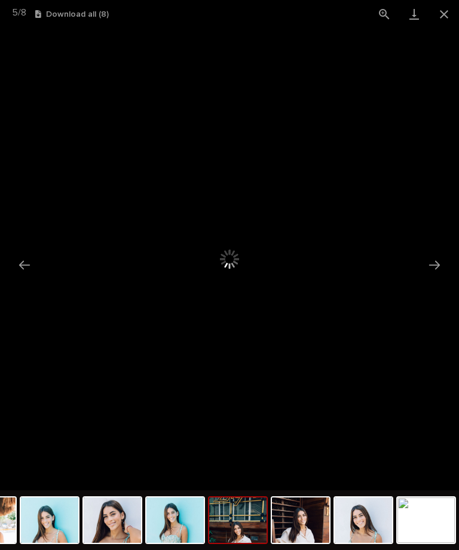
click at [454, 7] on button "Close gallery" at bounding box center [444, 14] width 30 height 28
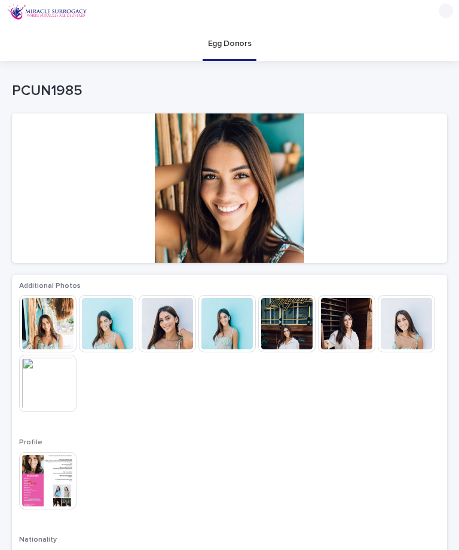
click at [347, 339] on img at bounding box center [346, 323] width 57 height 57
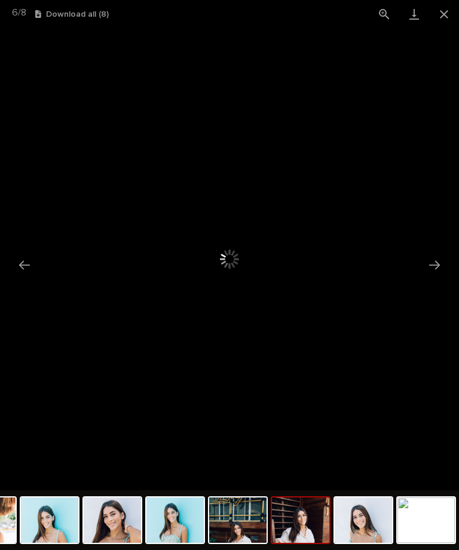
click at [451, 6] on button "Close gallery" at bounding box center [444, 14] width 30 height 28
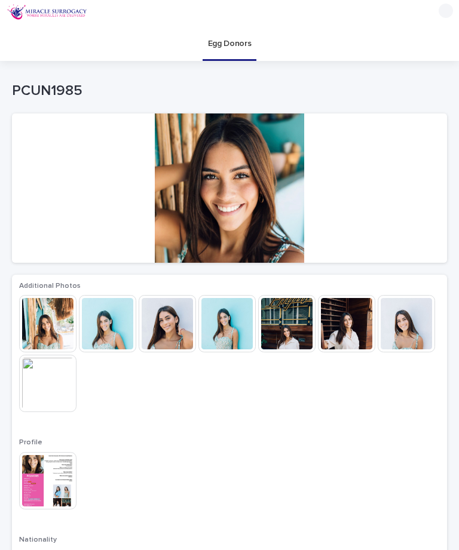
click at [57, 384] on img at bounding box center [47, 383] width 57 height 57
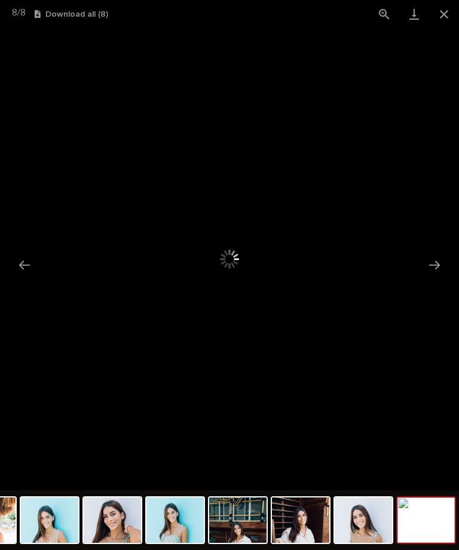
click at [454, 8] on button "Close gallery" at bounding box center [444, 14] width 30 height 28
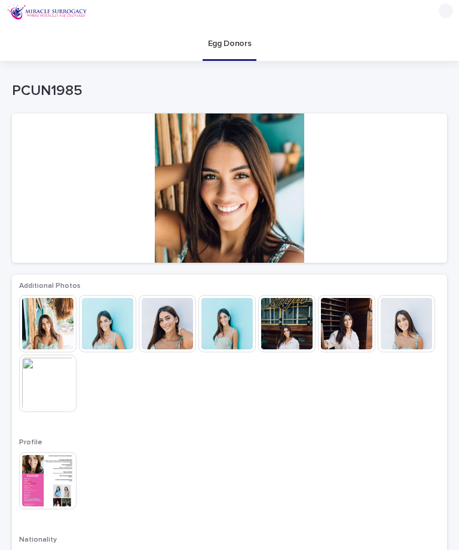
click at [58, 478] on img at bounding box center [47, 480] width 57 height 57
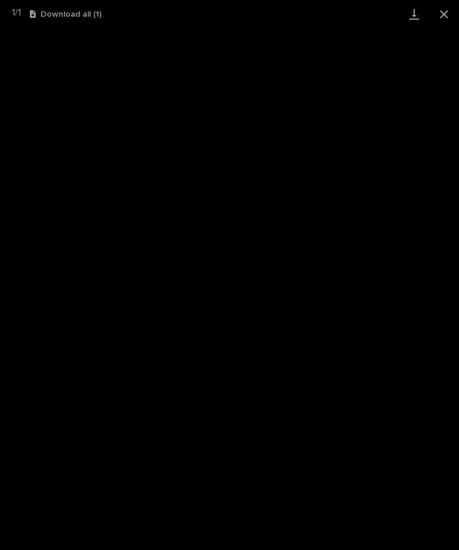
click at [415, 20] on link "Download" at bounding box center [414, 14] width 30 height 28
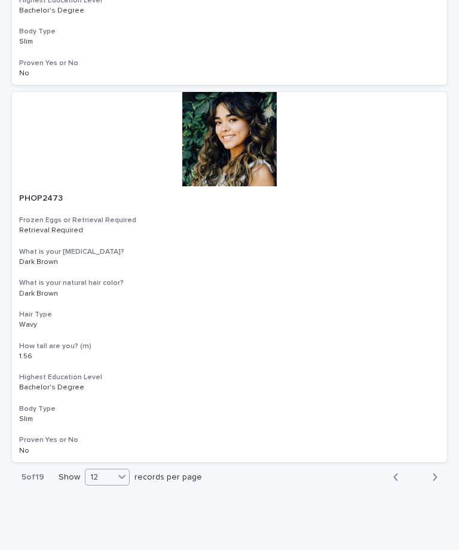
scroll to position [4203, 0]
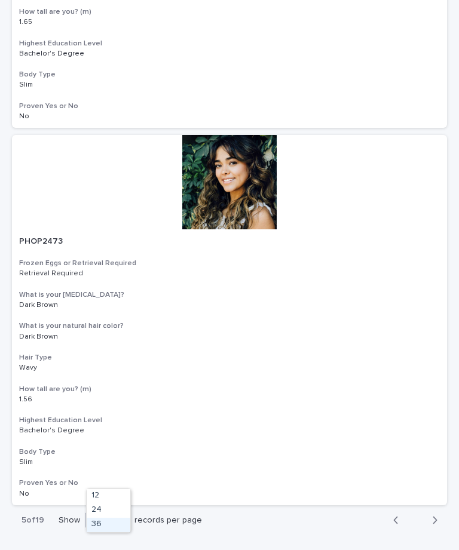
click at [108, 528] on div "36" at bounding box center [109, 525] width 44 height 14
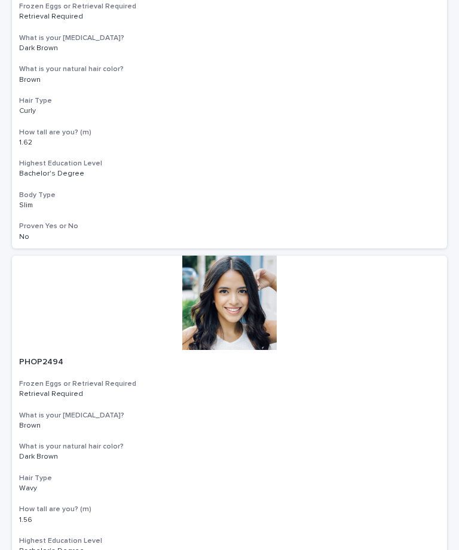
scroll to position [11255, 0]
click at [246, 256] on div at bounding box center [229, 303] width 435 height 94
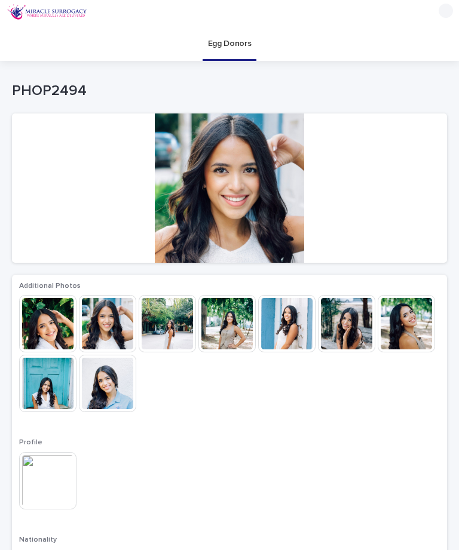
click at [47, 336] on img at bounding box center [47, 323] width 57 height 57
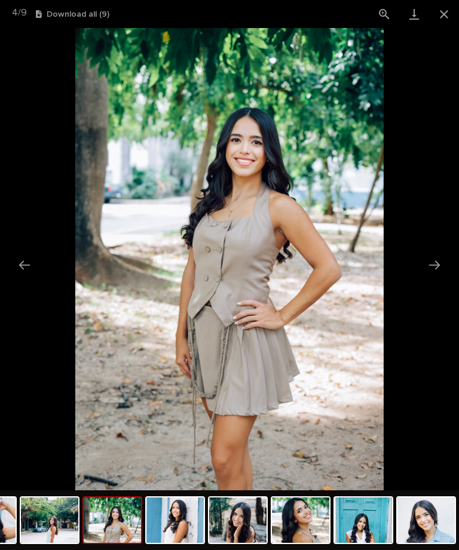
click at [446, 18] on button "Close gallery" at bounding box center [444, 14] width 30 height 28
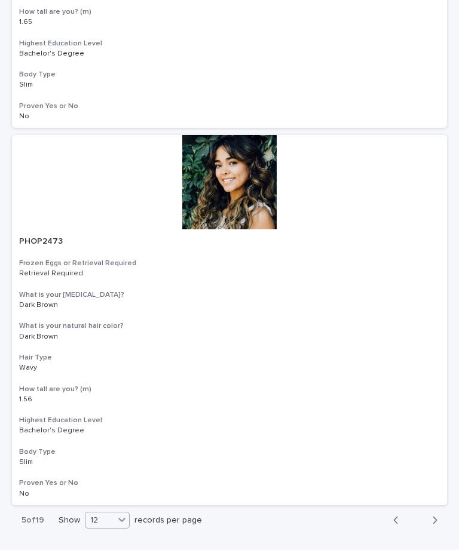
scroll to position [4203, 0]
click at [112, 528] on div "36" at bounding box center [109, 525] width 44 height 14
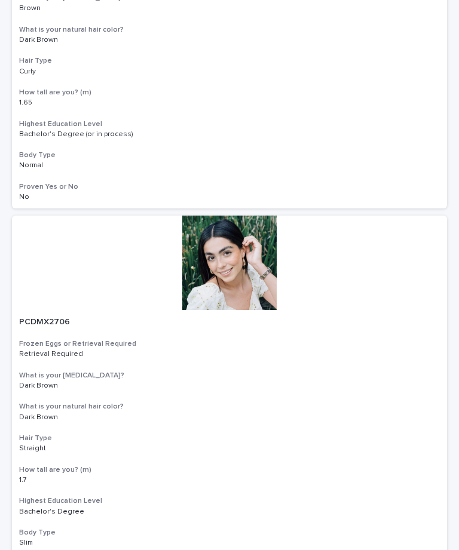
scroll to position [13182, 0]
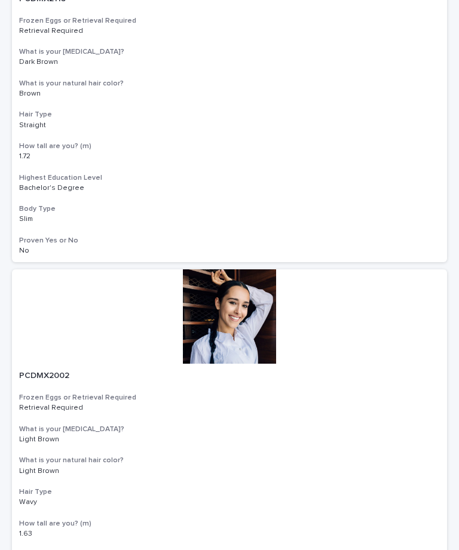
scroll to position [8598, 0]
click at [238, 270] on div at bounding box center [229, 317] width 435 height 94
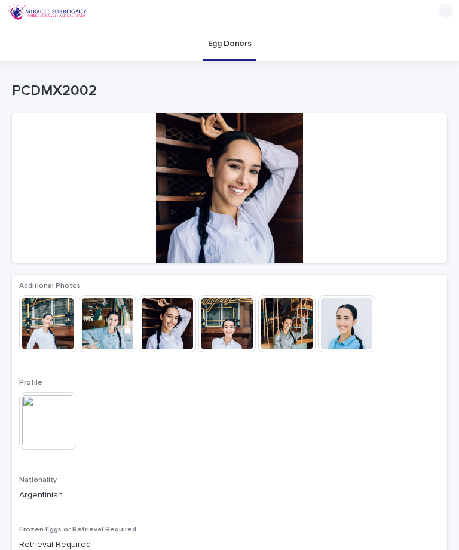
click at [292, 332] on img at bounding box center [286, 323] width 57 height 57
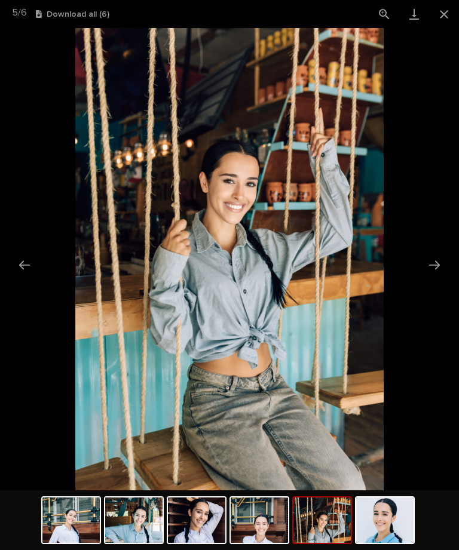
click at [27, 265] on button "Previous slide" at bounding box center [24, 264] width 25 height 23
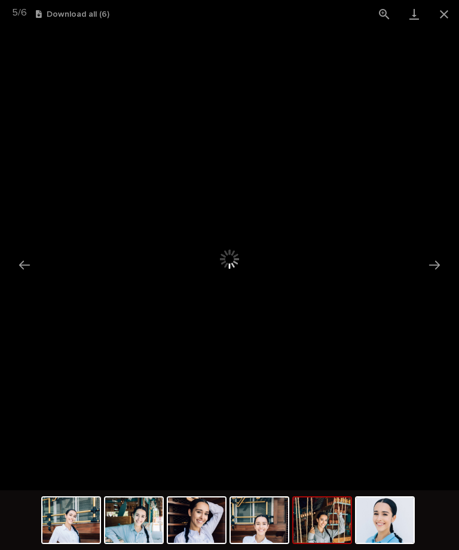
click at [336, 528] on img at bounding box center [321, 520] width 57 height 45
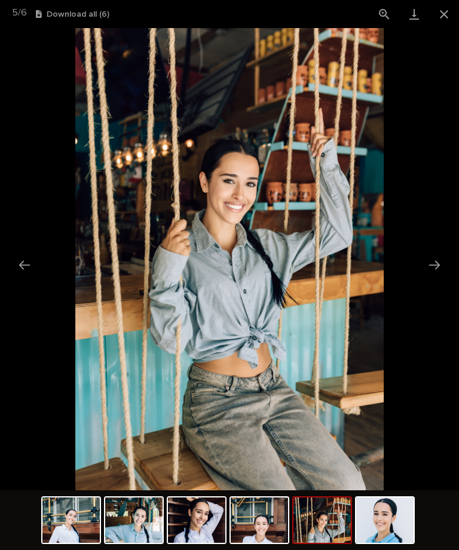
click at [136, 522] on img at bounding box center [133, 520] width 57 height 45
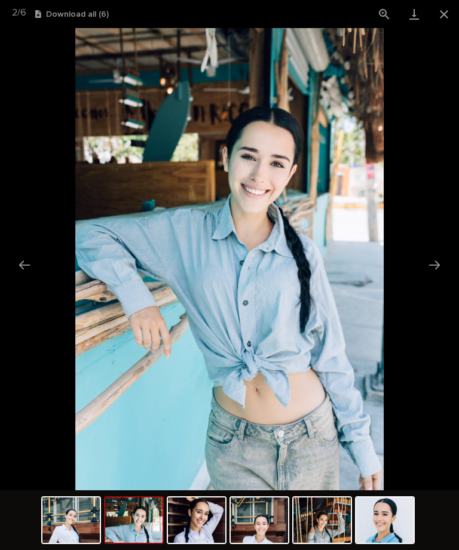
click at [457, 8] on button "Close gallery" at bounding box center [444, 14] width 30 height 28
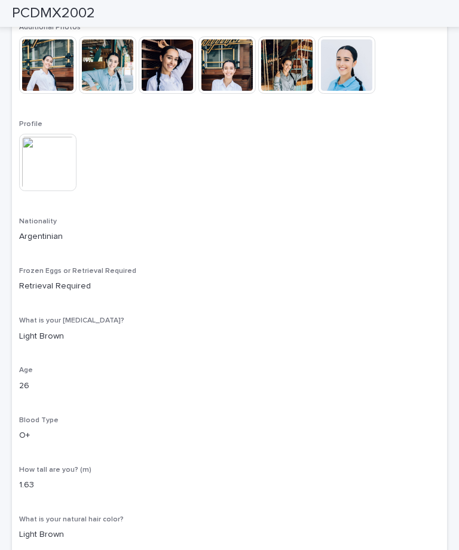
scroll to position [261, 0]
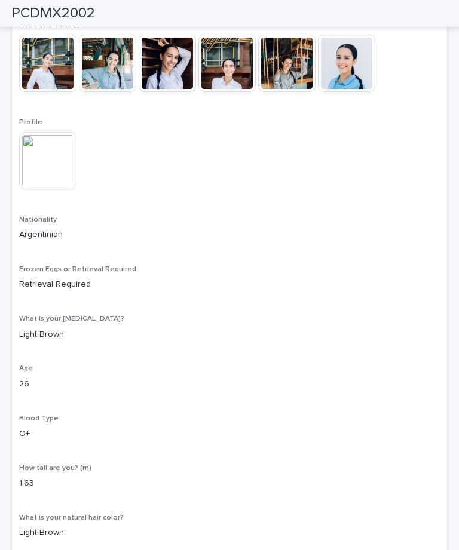
click at [65, 167] on img at bounding box center [47, 160] width 57 height 57
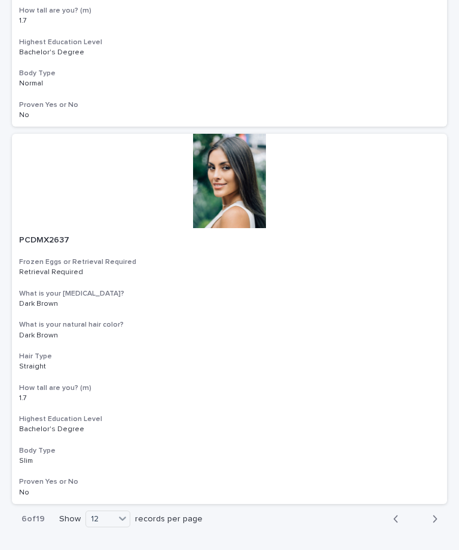
scroll to position [4203, 0]
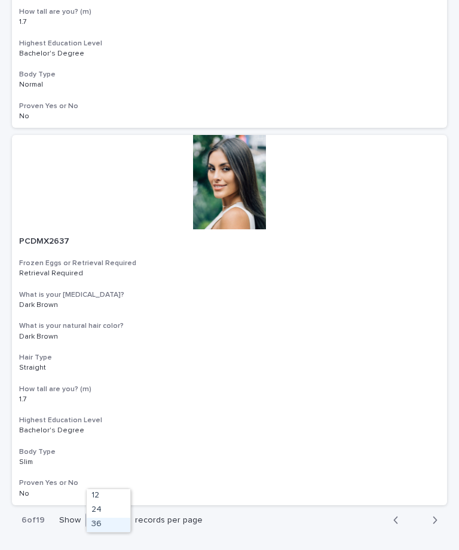
click at [112, 531] on div "36" at bounding box center [109, 525] width 44 height 14
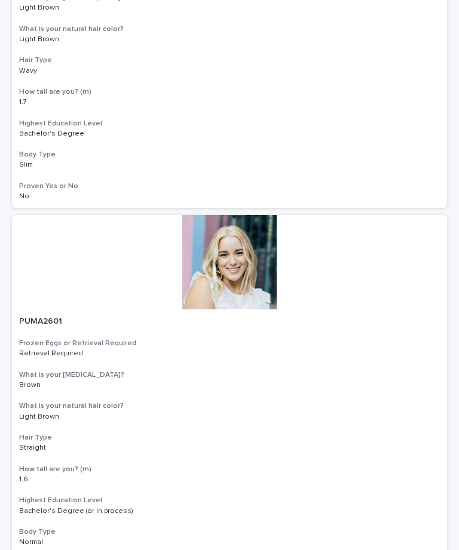
scroll to position [13182, 0]
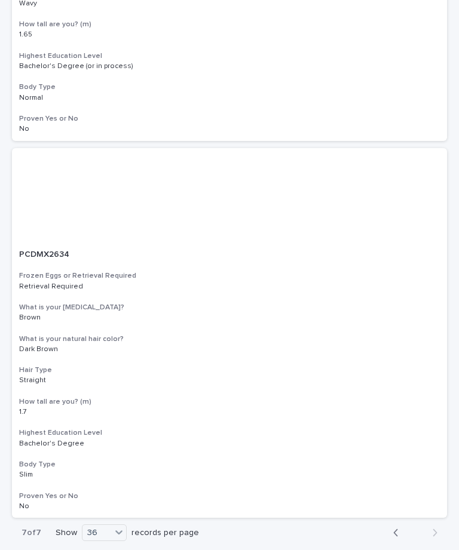
scroll to position [416, 0]
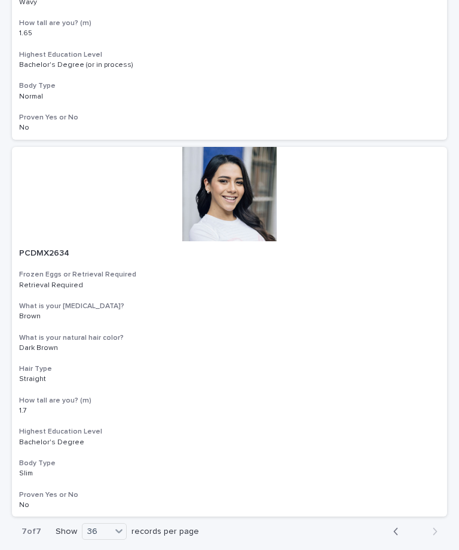
click at [244, 216] on div at bounding box center [229, 194] width 435 height 94
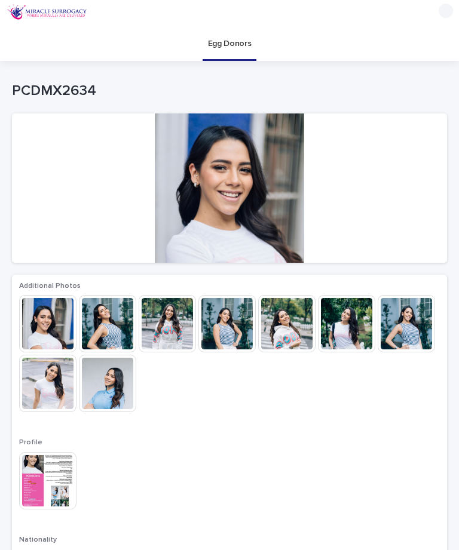
click at [111, 337] on img at bounding box center [107, 323] width 57 height 57
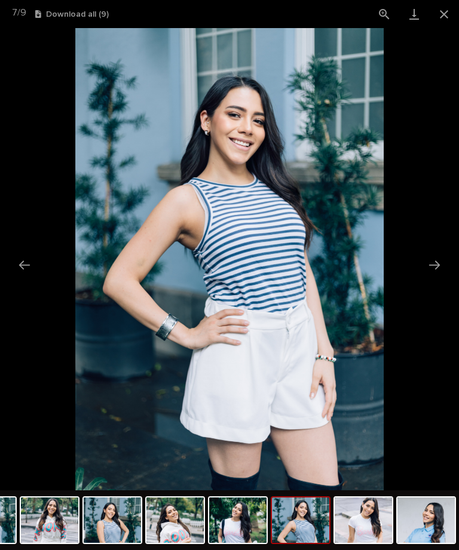
click at [446, 13] on button "Close gallery" at bounding box center [444, 14] width 30 height 28
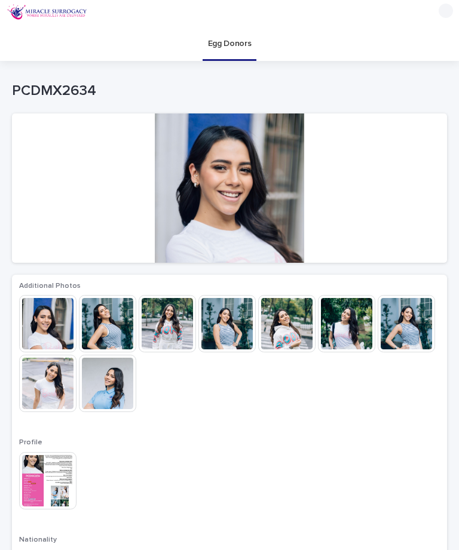
click at [406, 322] on img at bounding box center [406, 323] width 57 height 57
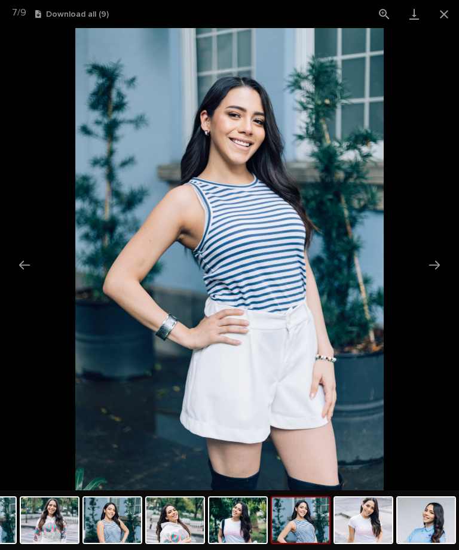
click at [450, 7] on button "Close gallery" at bounding box center [444, 14] width 30 height 28
